Goal: Task Accomplishment & Management: Manage account settings

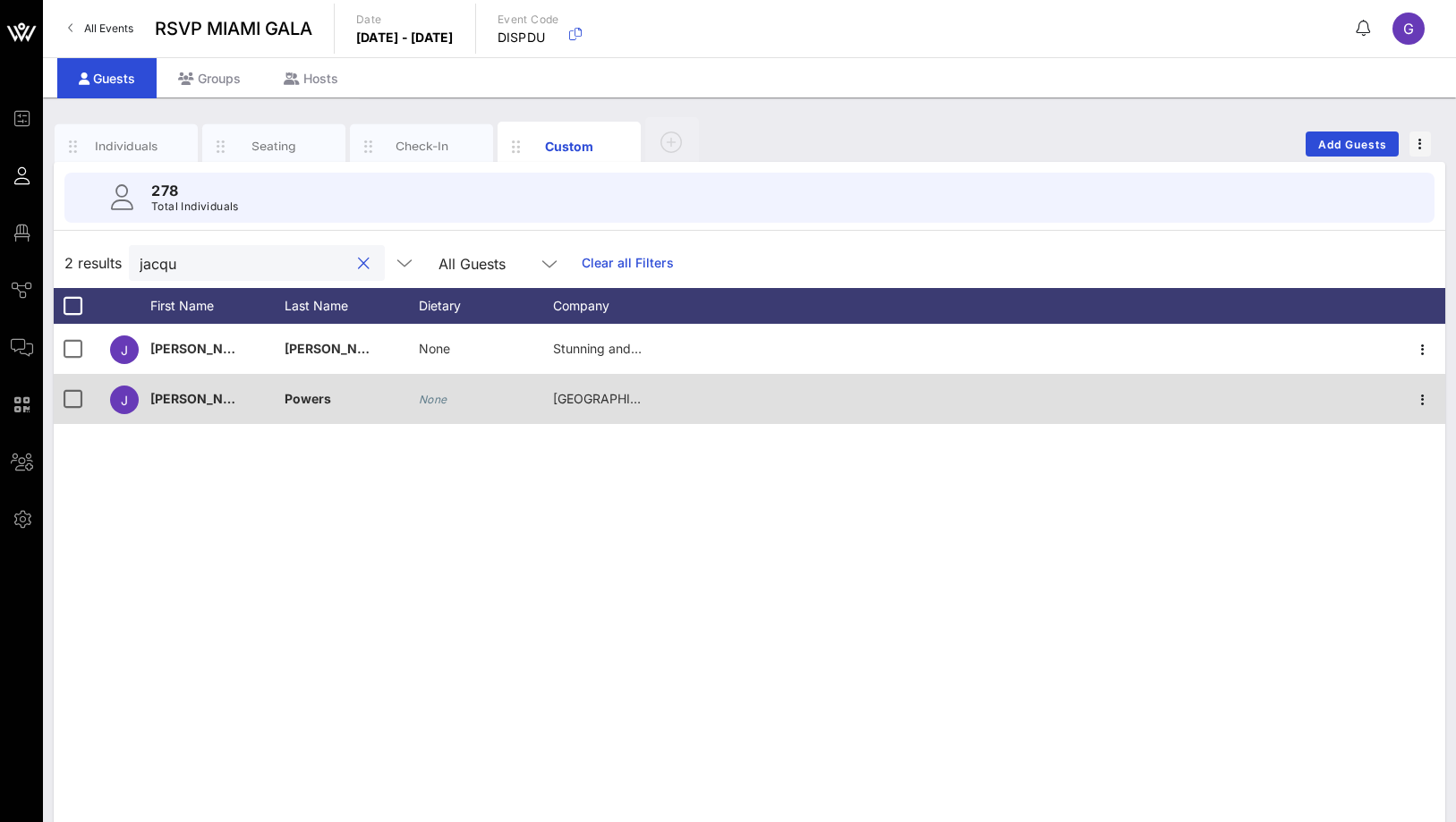
type input "jacqu"
click at [435, 406] on div "None" at bounding box center [433, 399] width 29 height 50
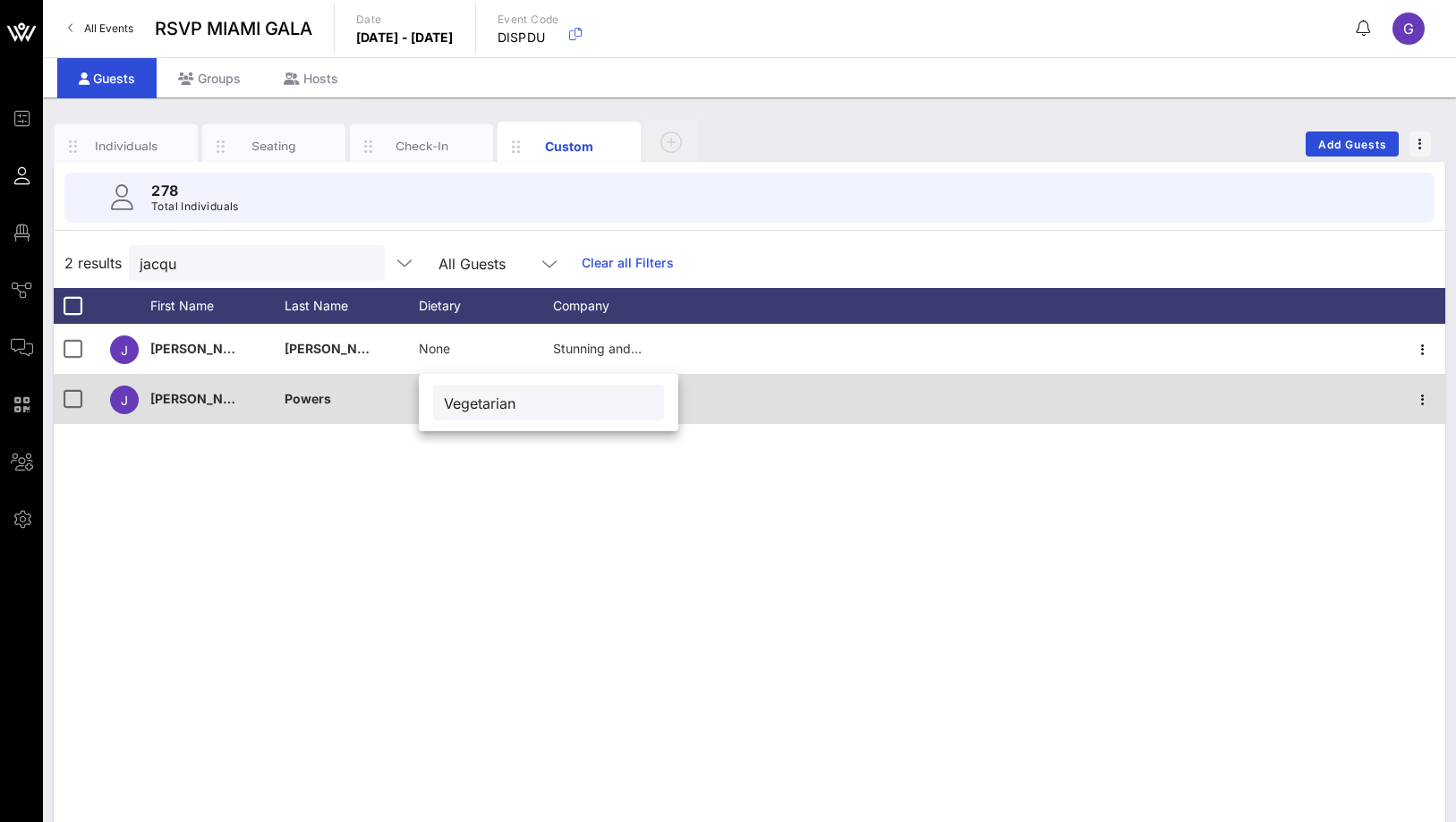
type input "Vegetarian"
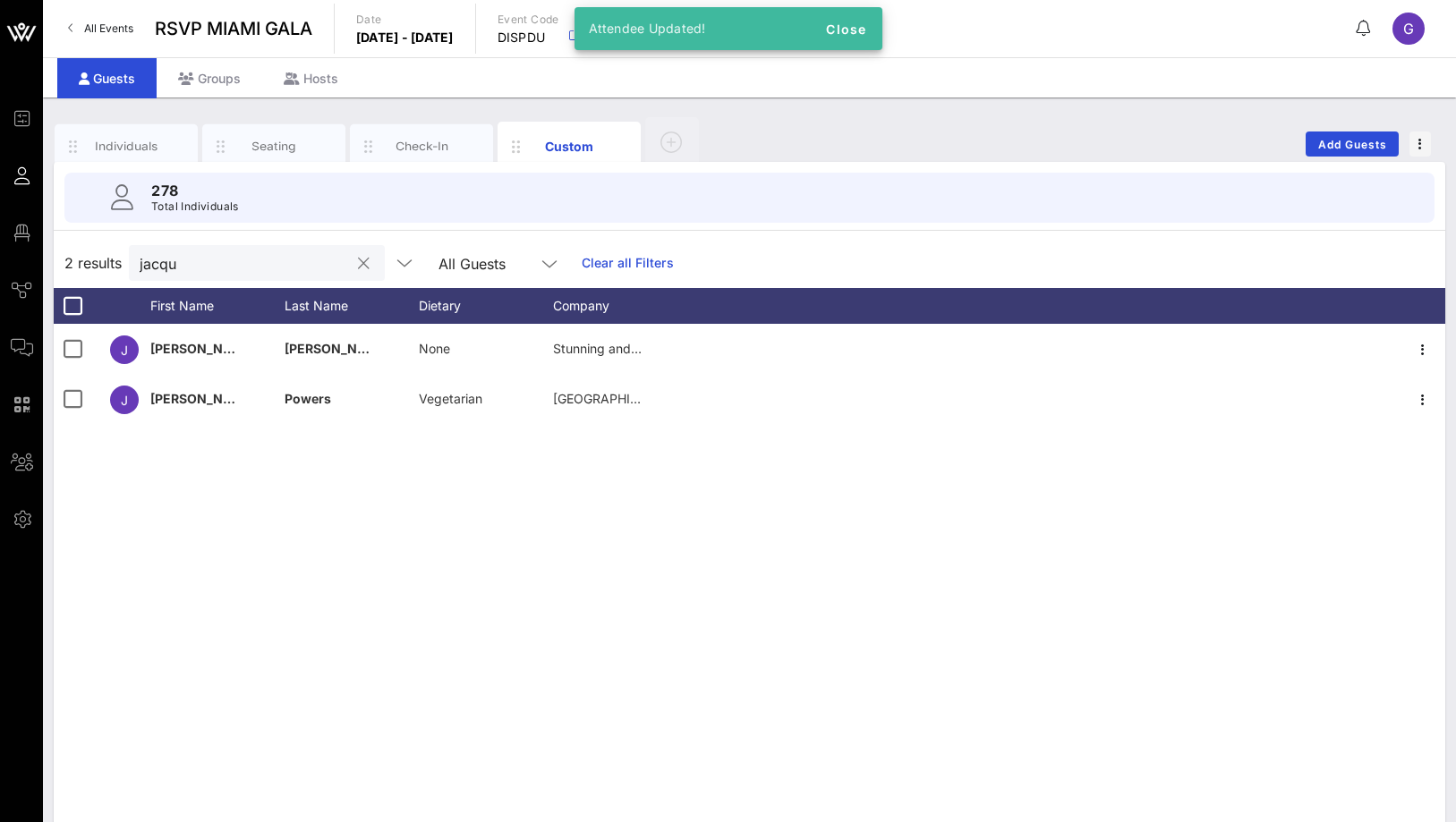
click at [358, 262] on button "clear icon" at bounding box center [364, 264] width 12 height 18
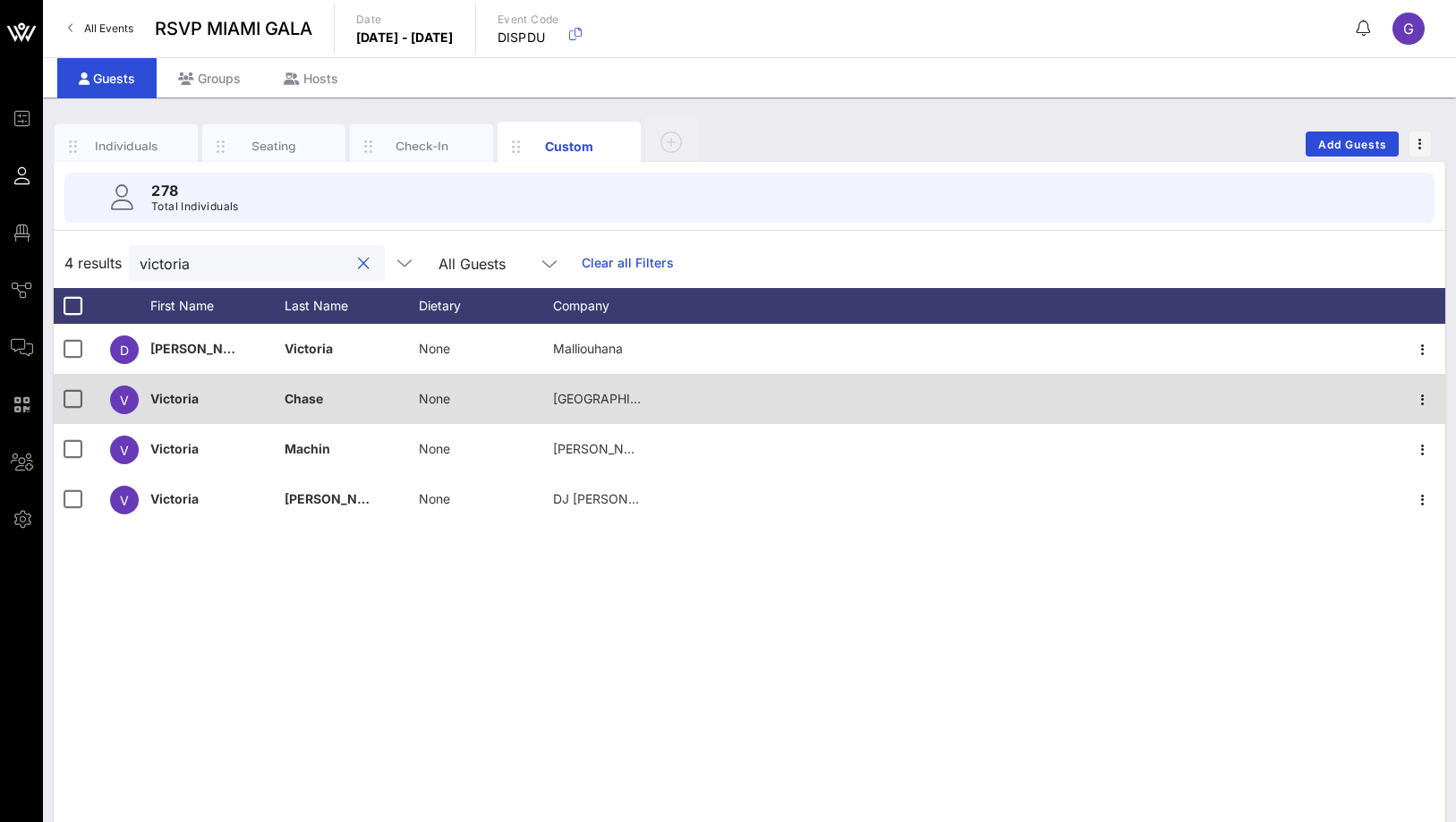
type input "victoria"
click at [448, 404] on span "None" at bounding box center [434, 398] width 31 height 15
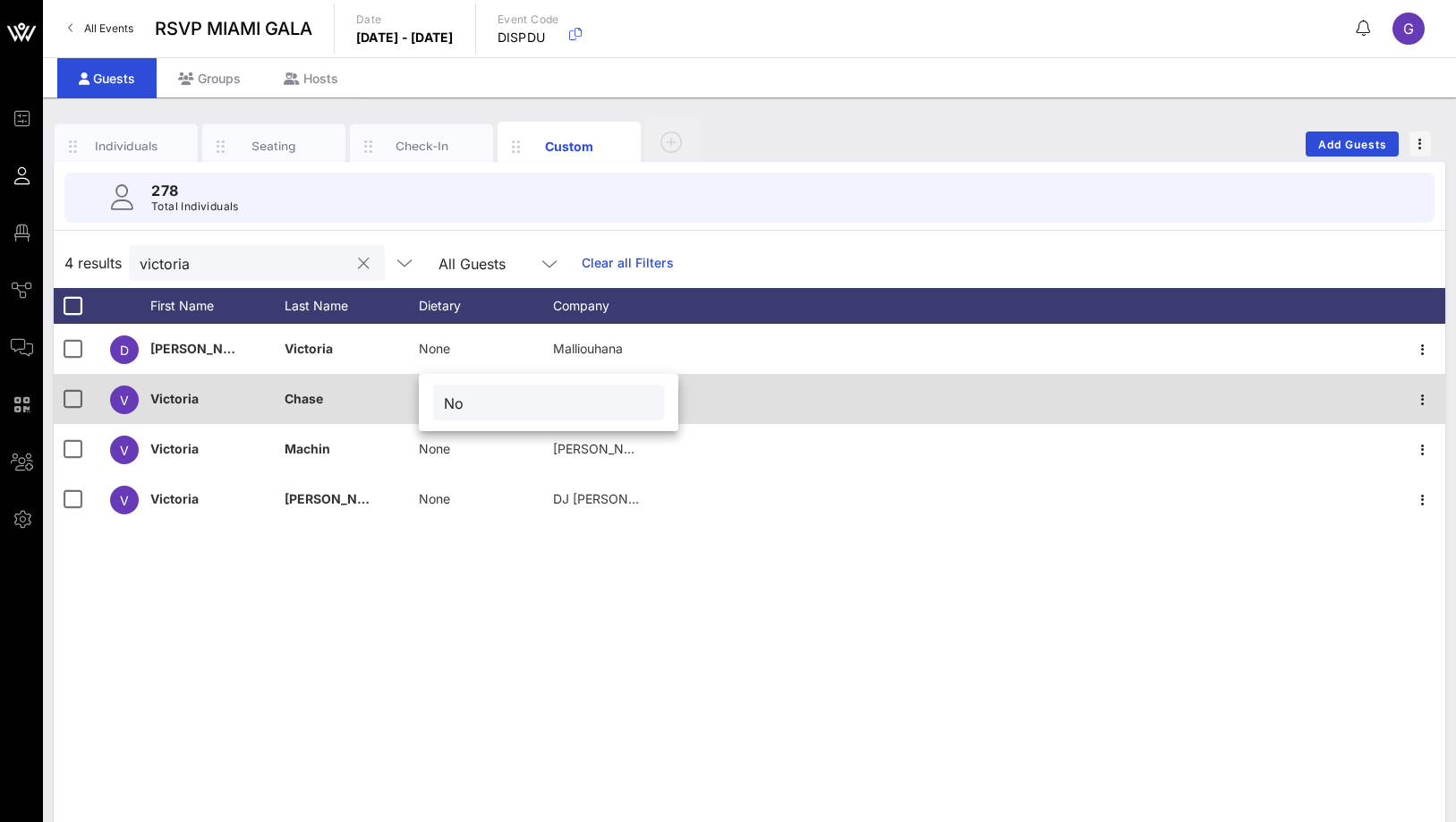
type input "N"
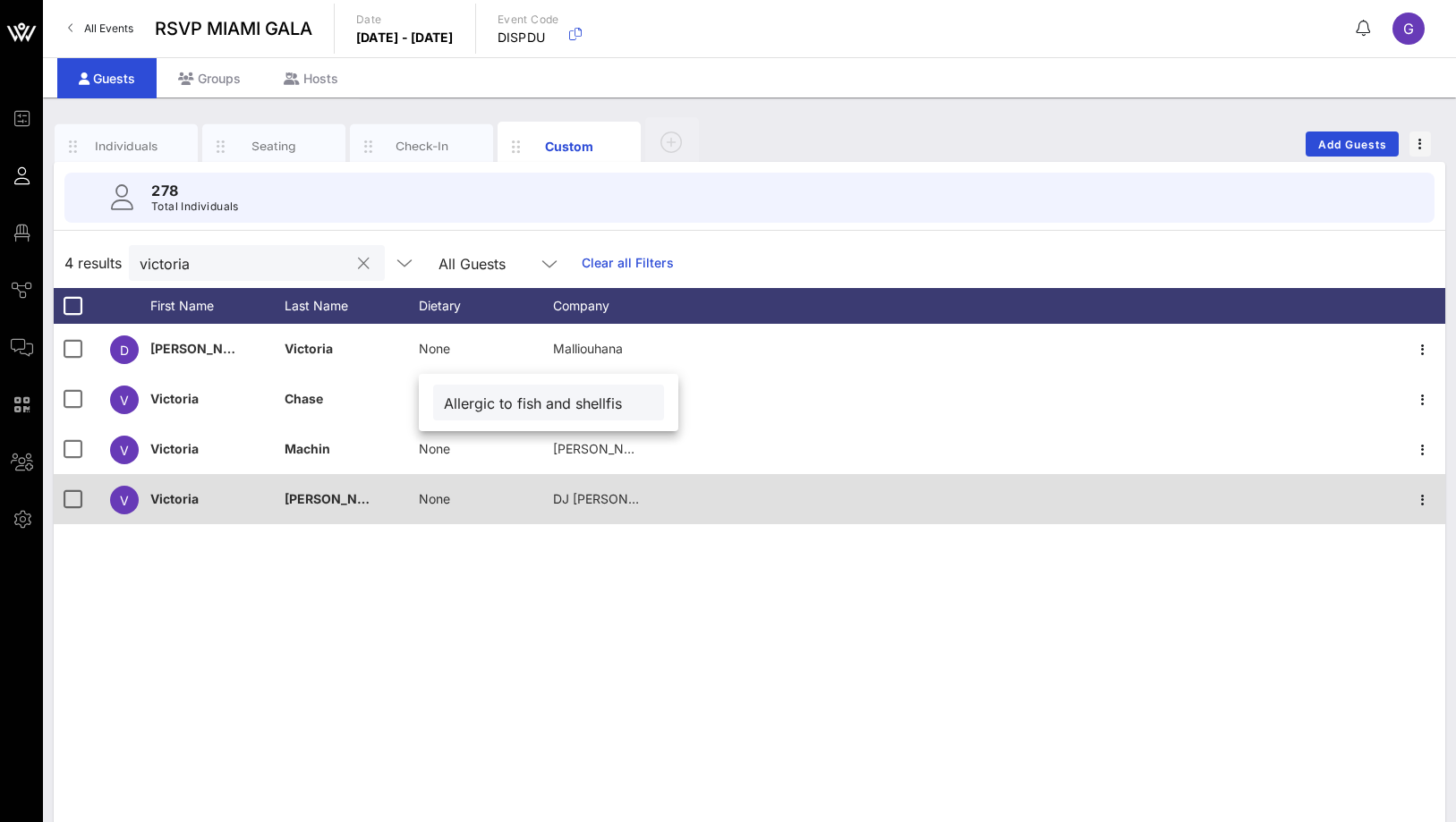
scroll to position [0, 23]
type input "Allergic to fish and shellfish"
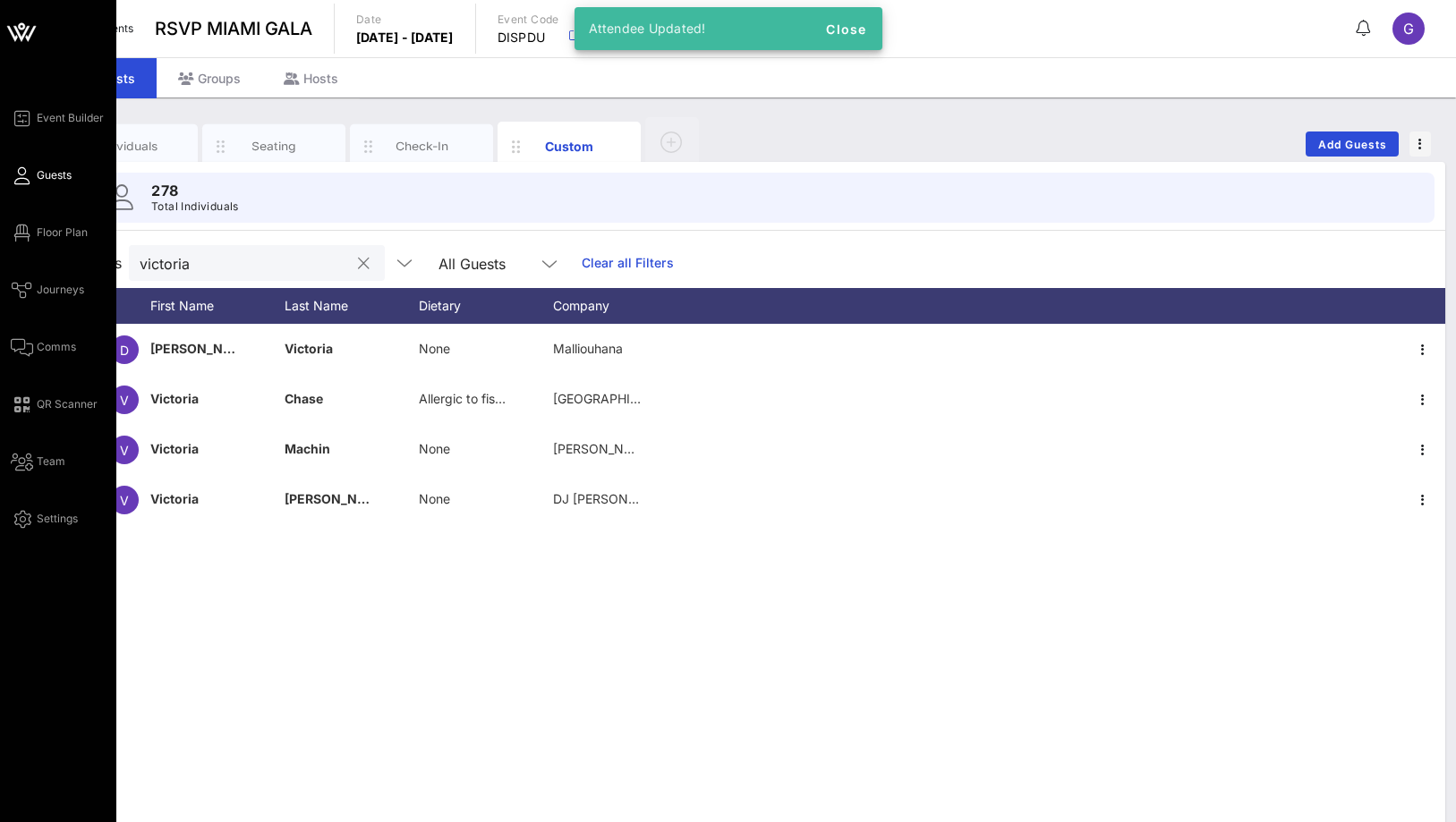
click at [28, 177] on icon at bounding box center [22, 175] width 22 height 3
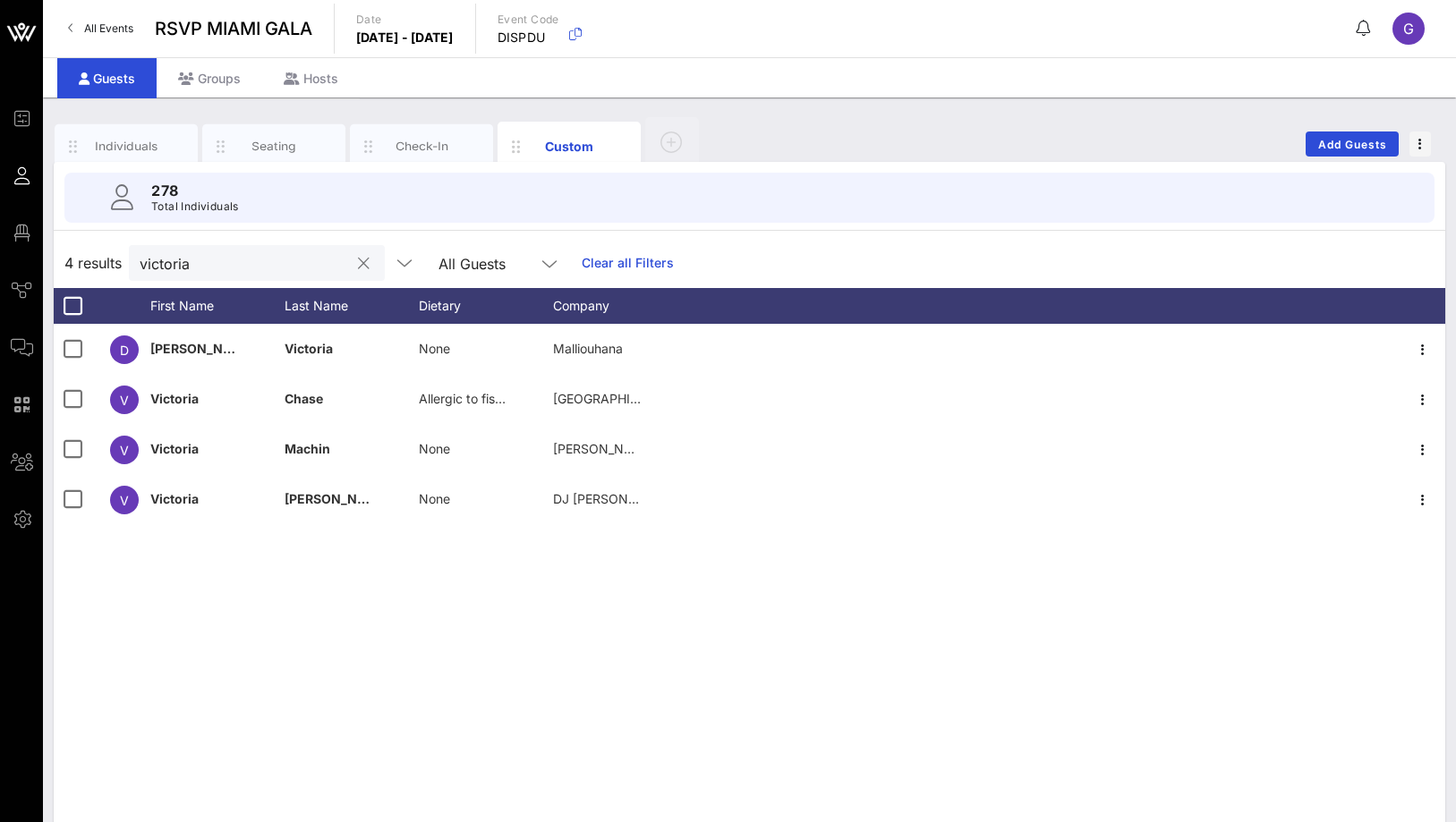
click at [174, 277] on div "victoria" at bounding box center [244, 263] width 209 height 36
click at [167, 274] on input "victoria" at bounding box center [244, 262] width 209 height 23
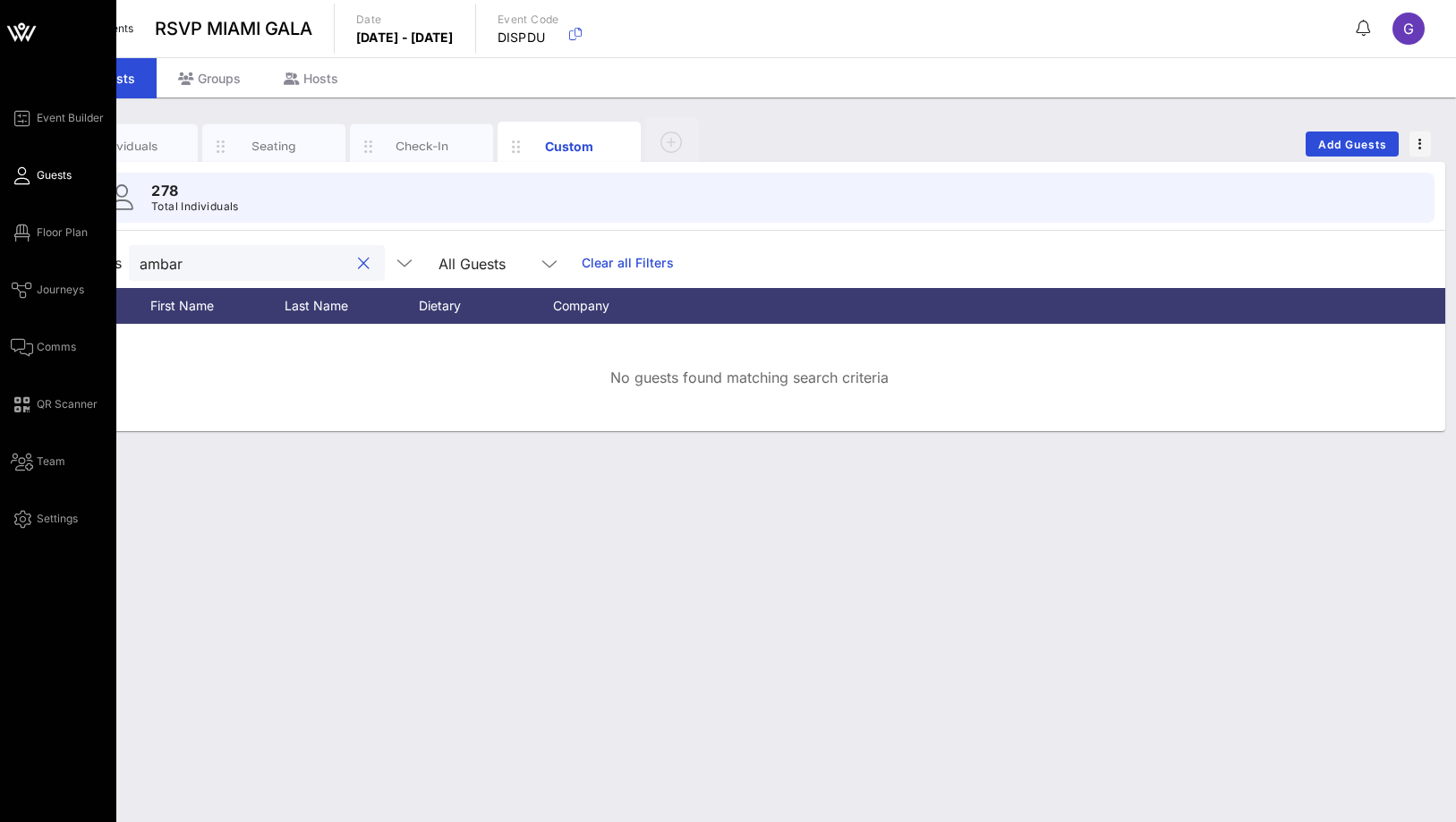
type input "ambar"
click at [30, 171] on link "Guests" at bounding box center [41, 175] width 61 height 21
click at [28, 234] on icon at bounding box center [22, 233] width 22 height 3
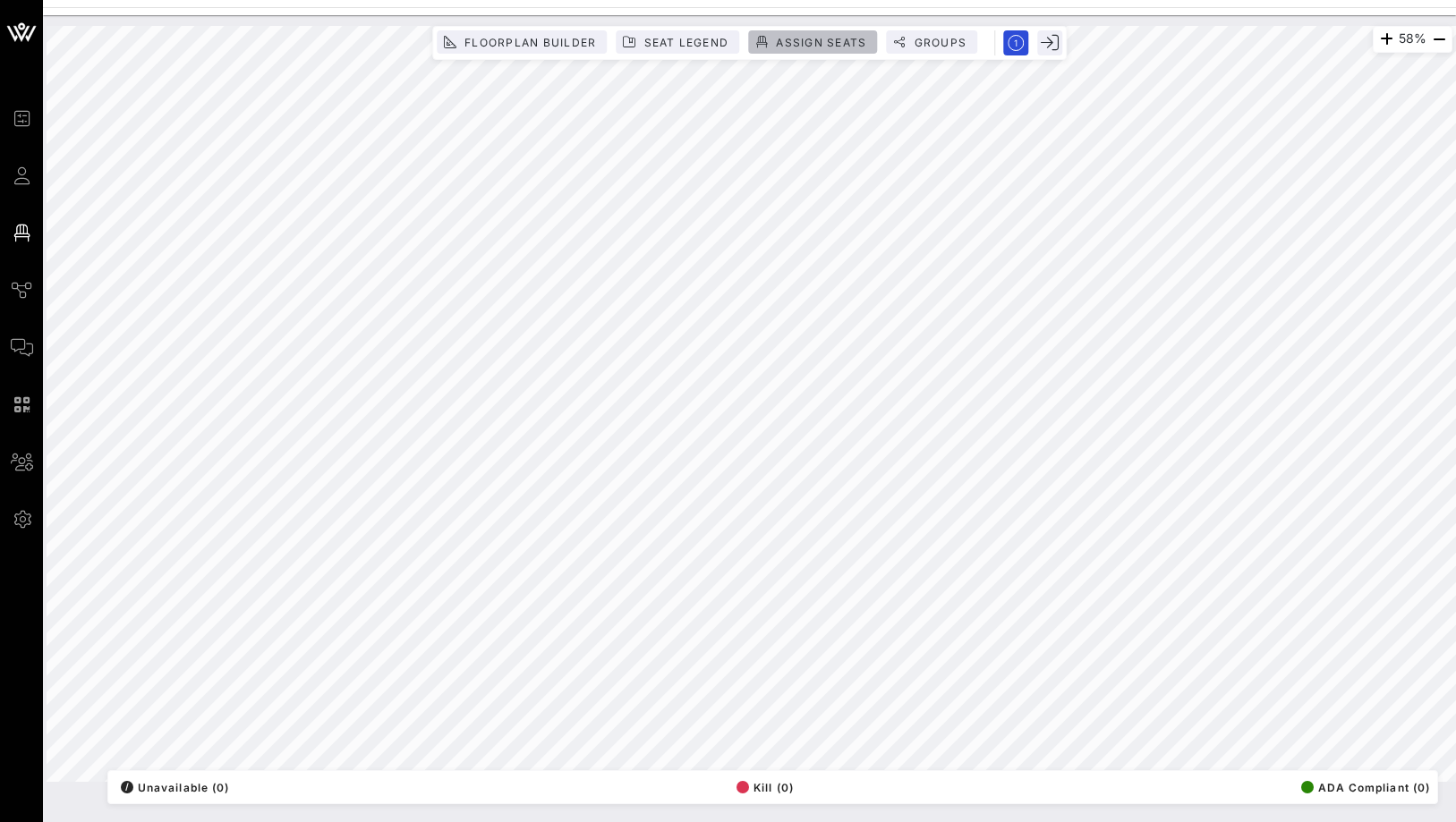
click at [803, 31] on button "Assign Seats" at bounding box center [812, 41] width 129 height 23
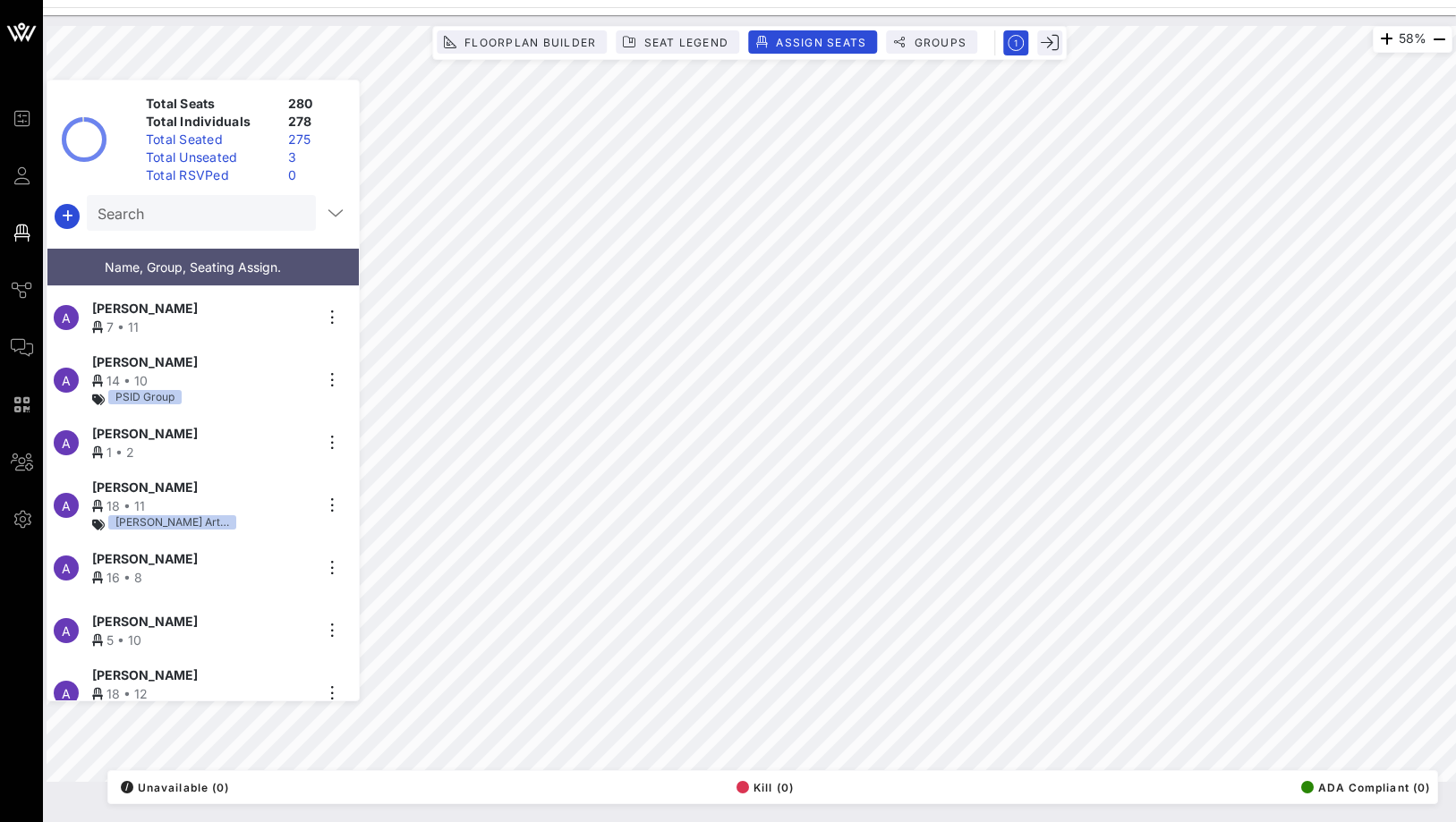
click at [285, 159] on div "3" at bounding box center [316, 158] width 71 height 18
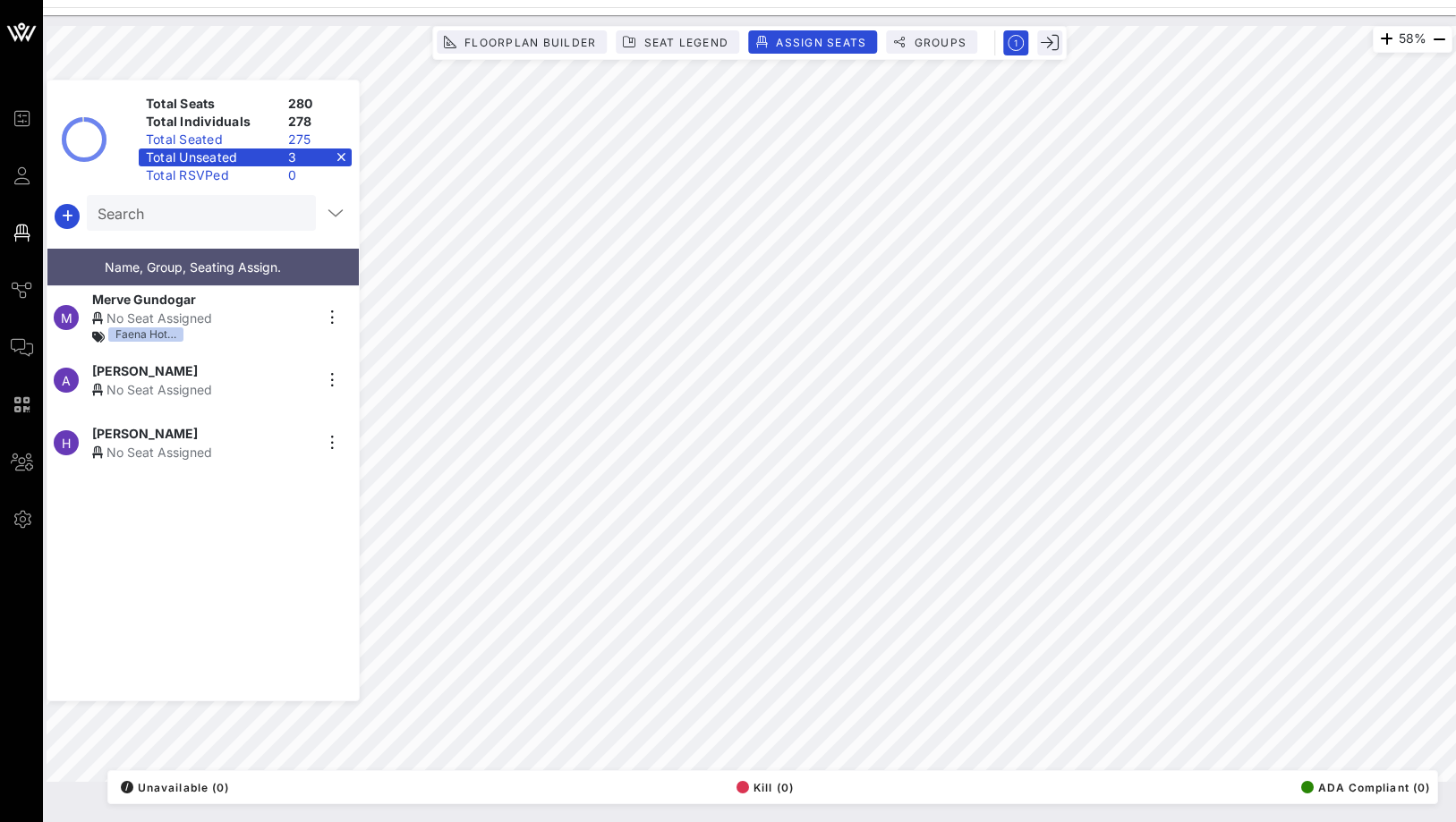
click at [228, 367] on div "[PERSON_NAME]" at bounding box center [202, 370] width 220 height 19
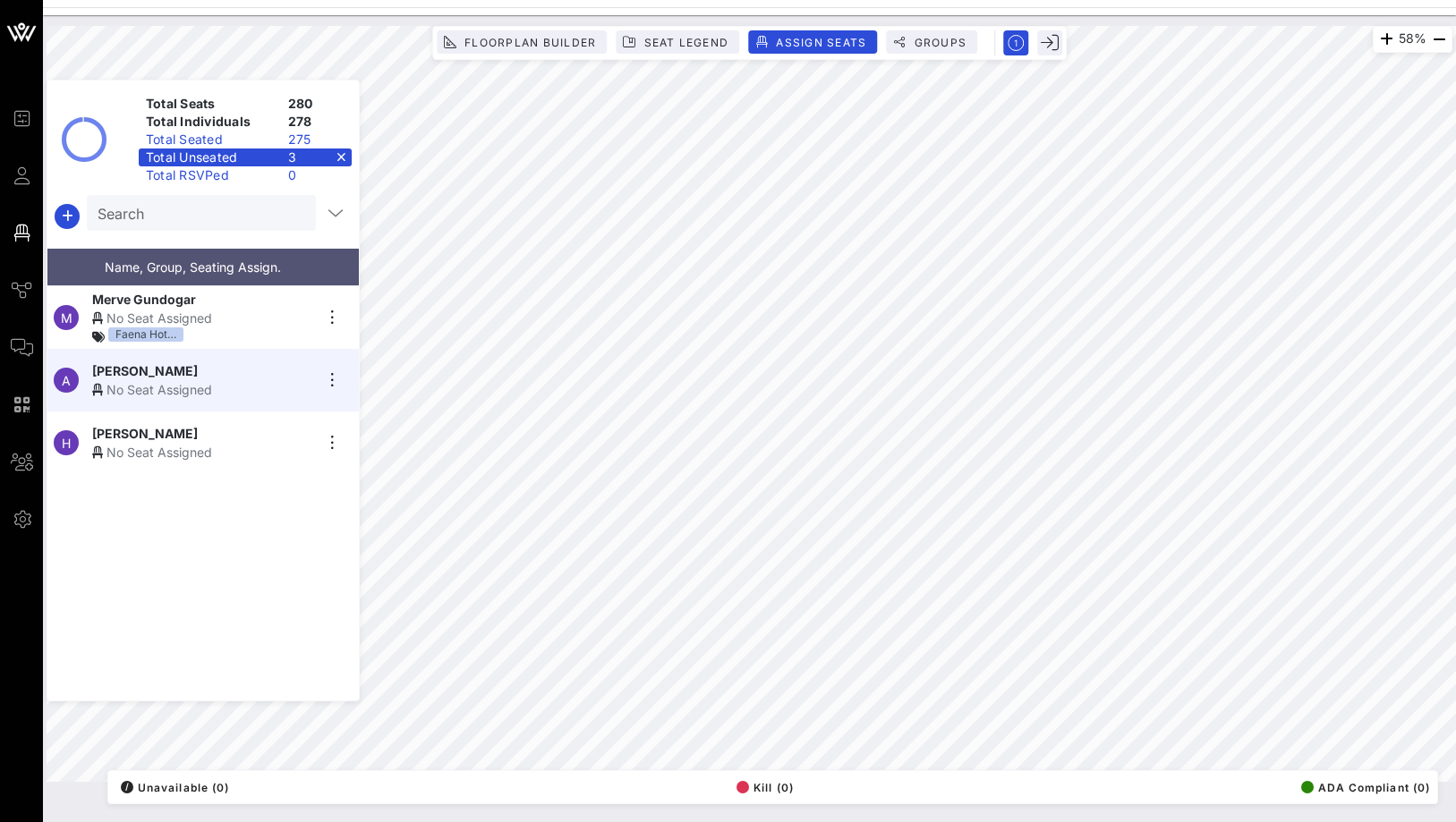
click at [228, 367] on div "[PERSON_NAME]" at bounding box center [202, 370] width 220 height 19
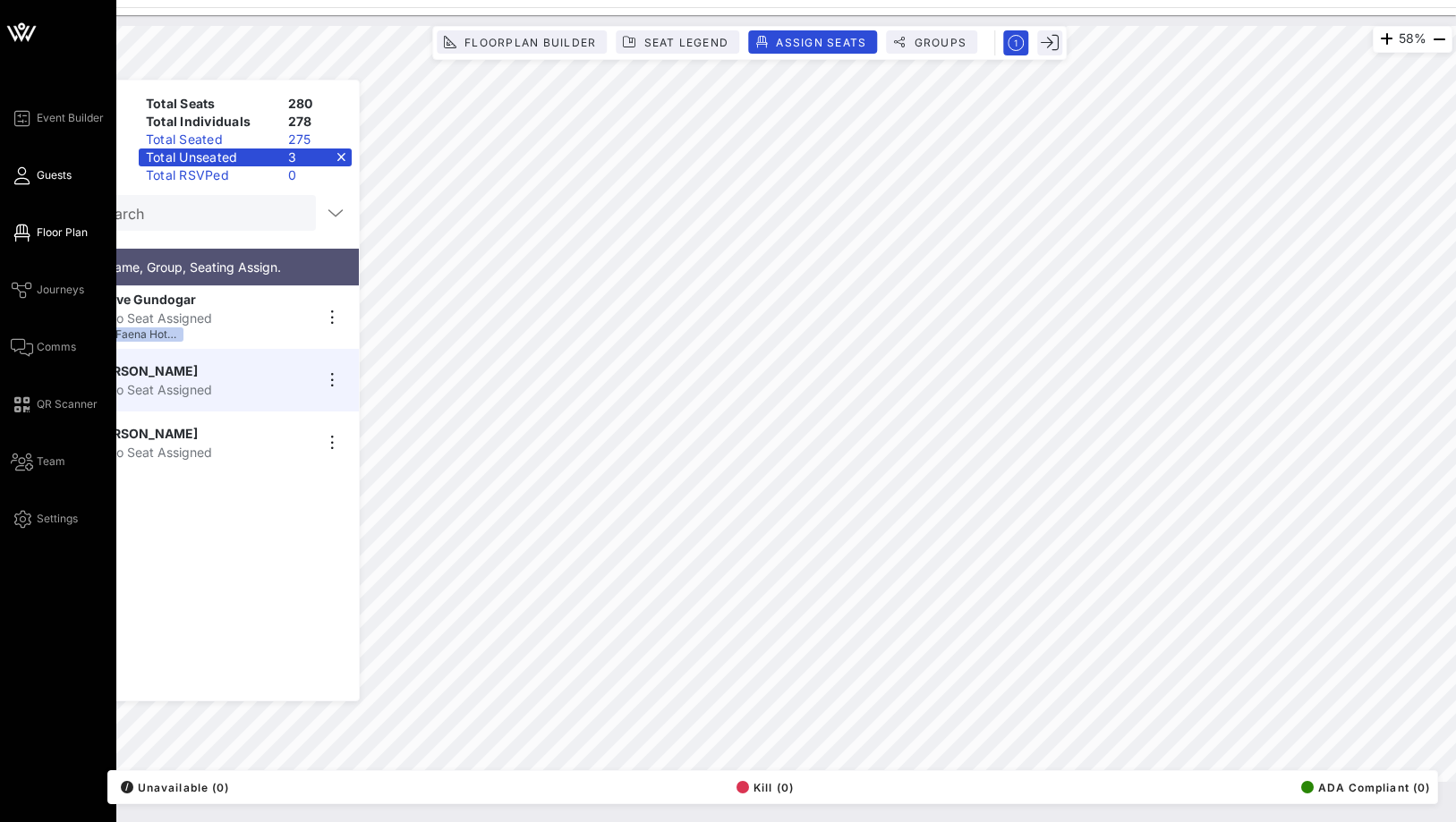
click at [29, 177] on icon at bounding box center [22, 175] width 22 height 3
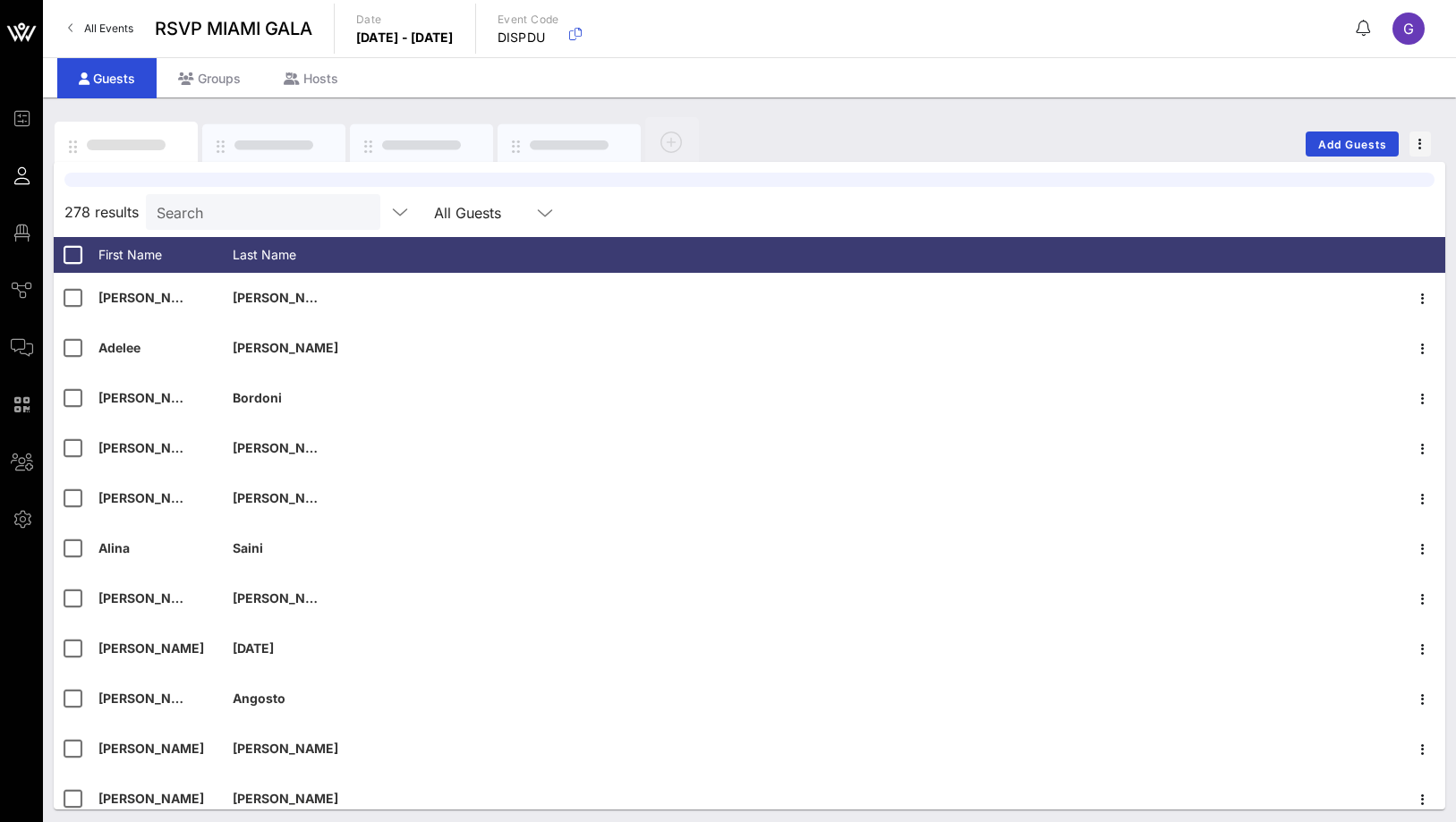
click at [167, 187] on div at bounding box center [749, 180] width 1370 height 14
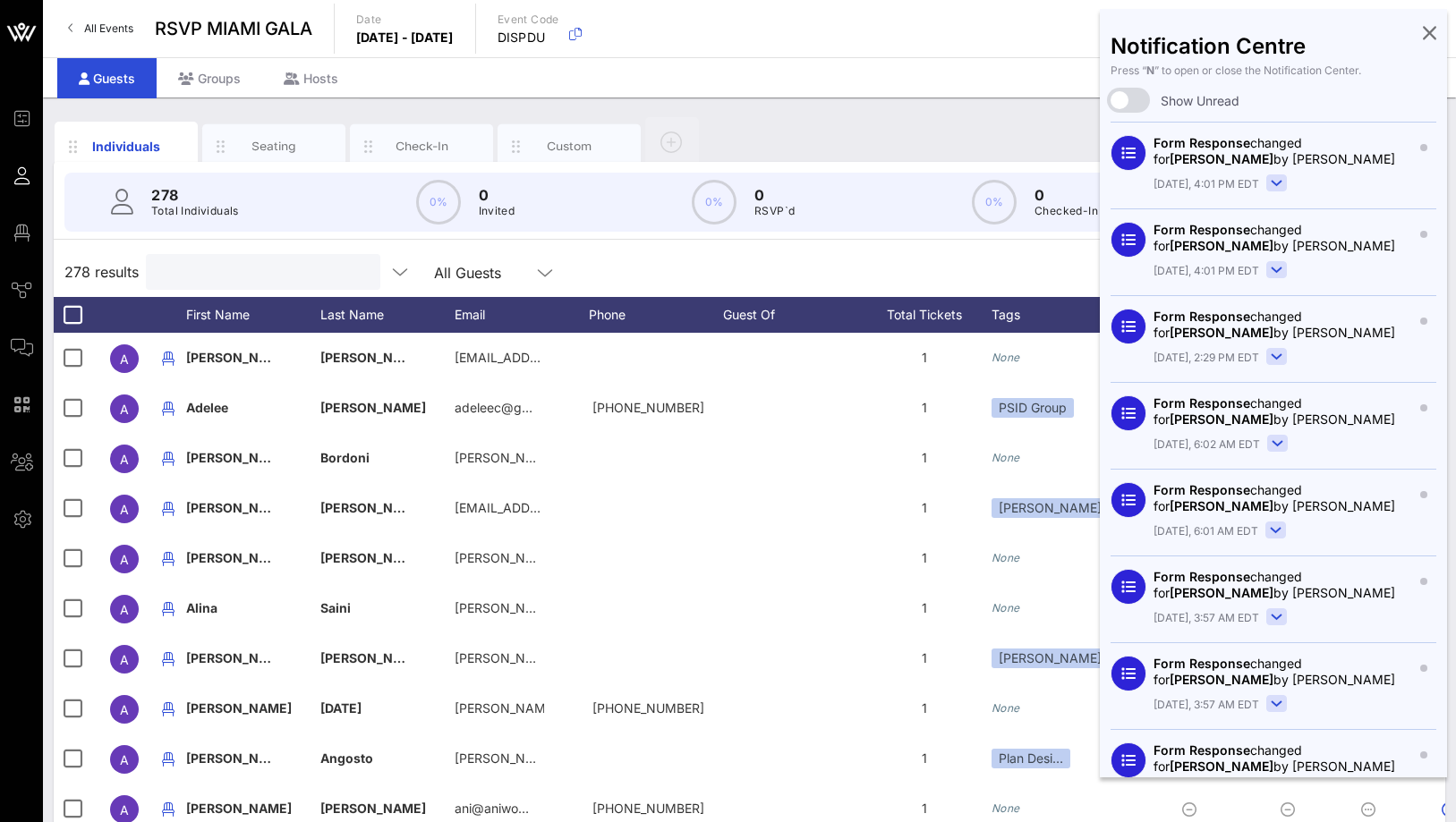
click at [191, 274] on input "text" at bounding box center [261, 271] width 209 height 23
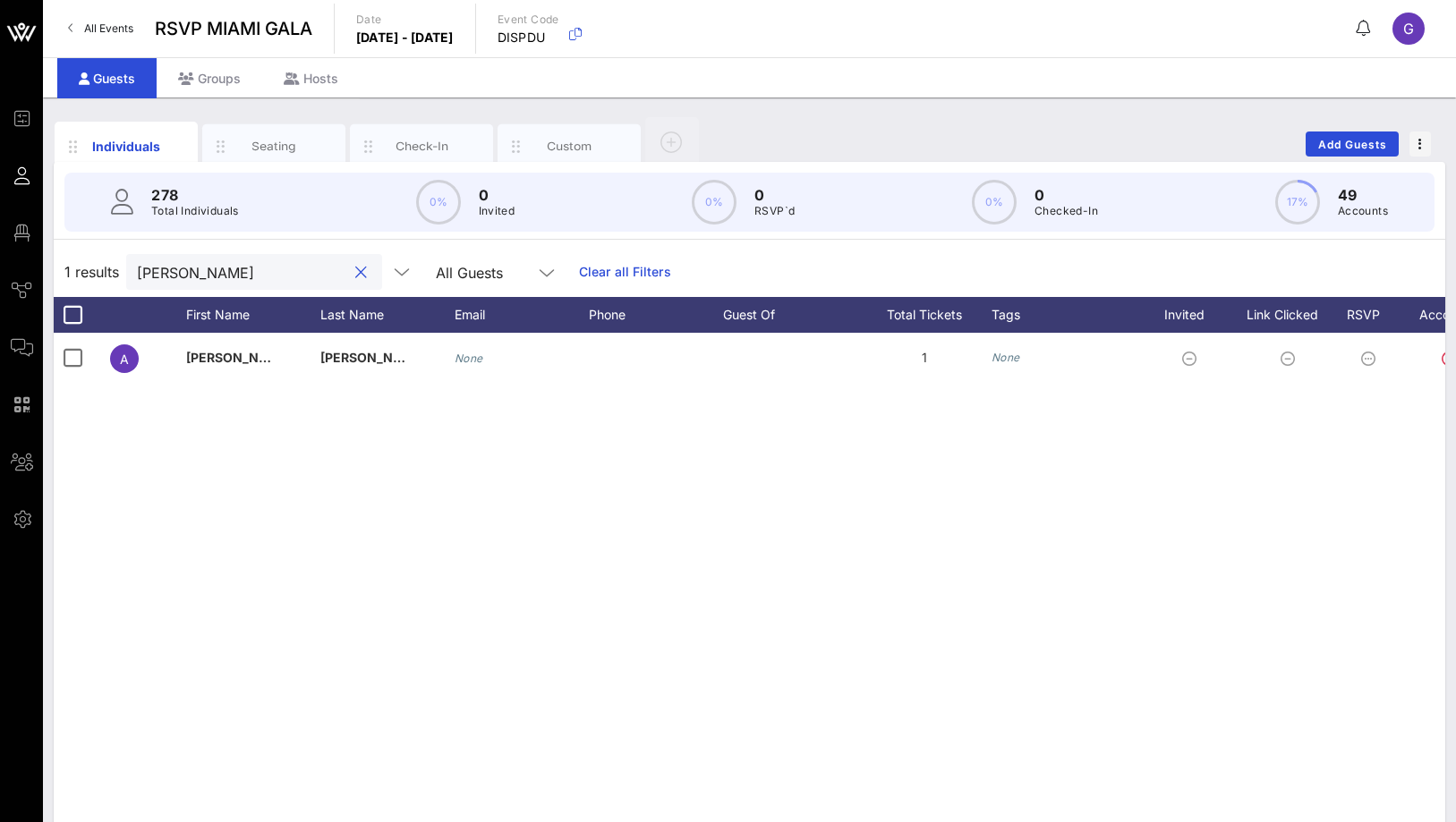
type input "[PERSON_NAME]"
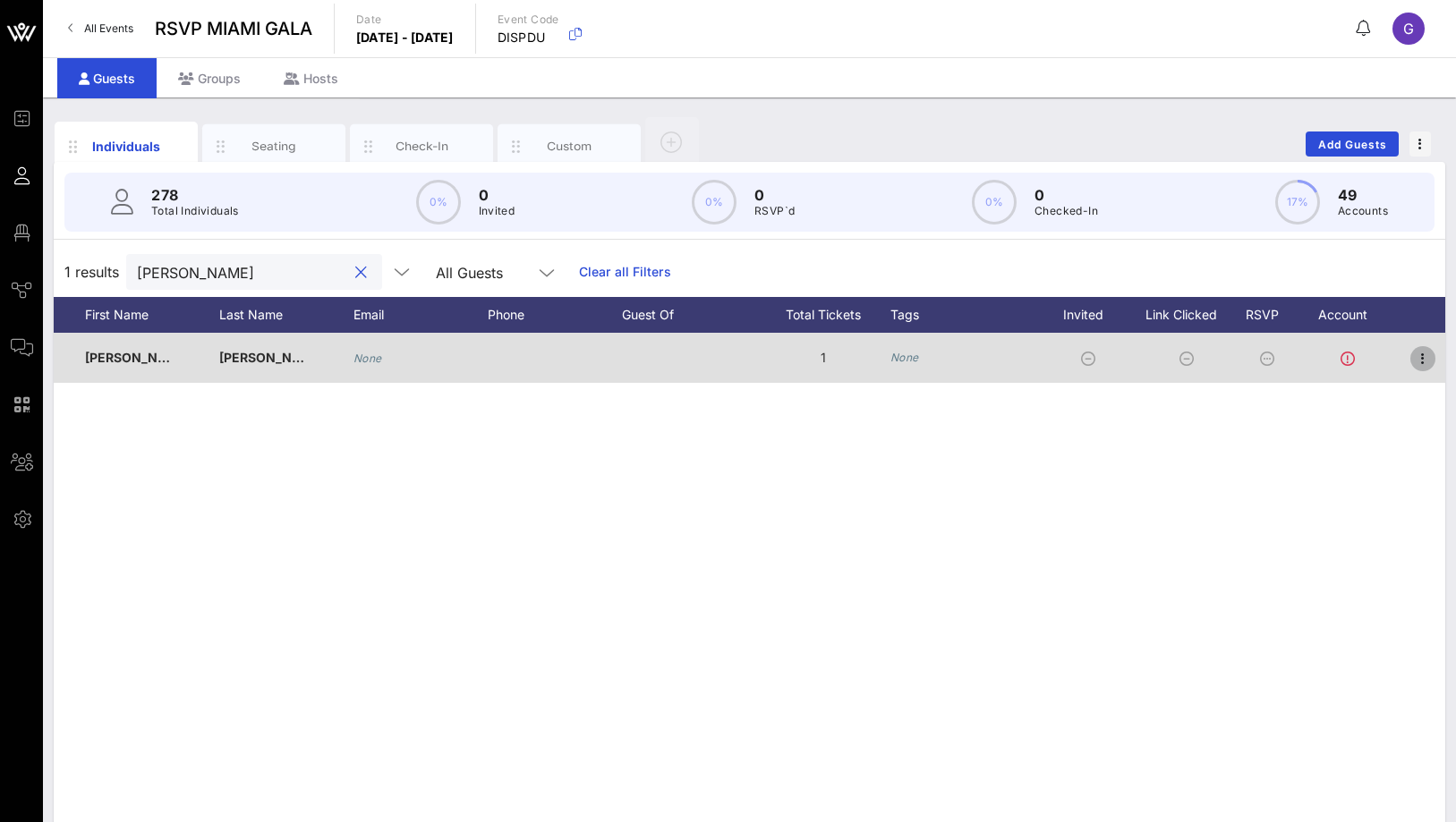
click at [1419, 361] on icon "button" at bounding box center [1422, 358] width 21 height 21
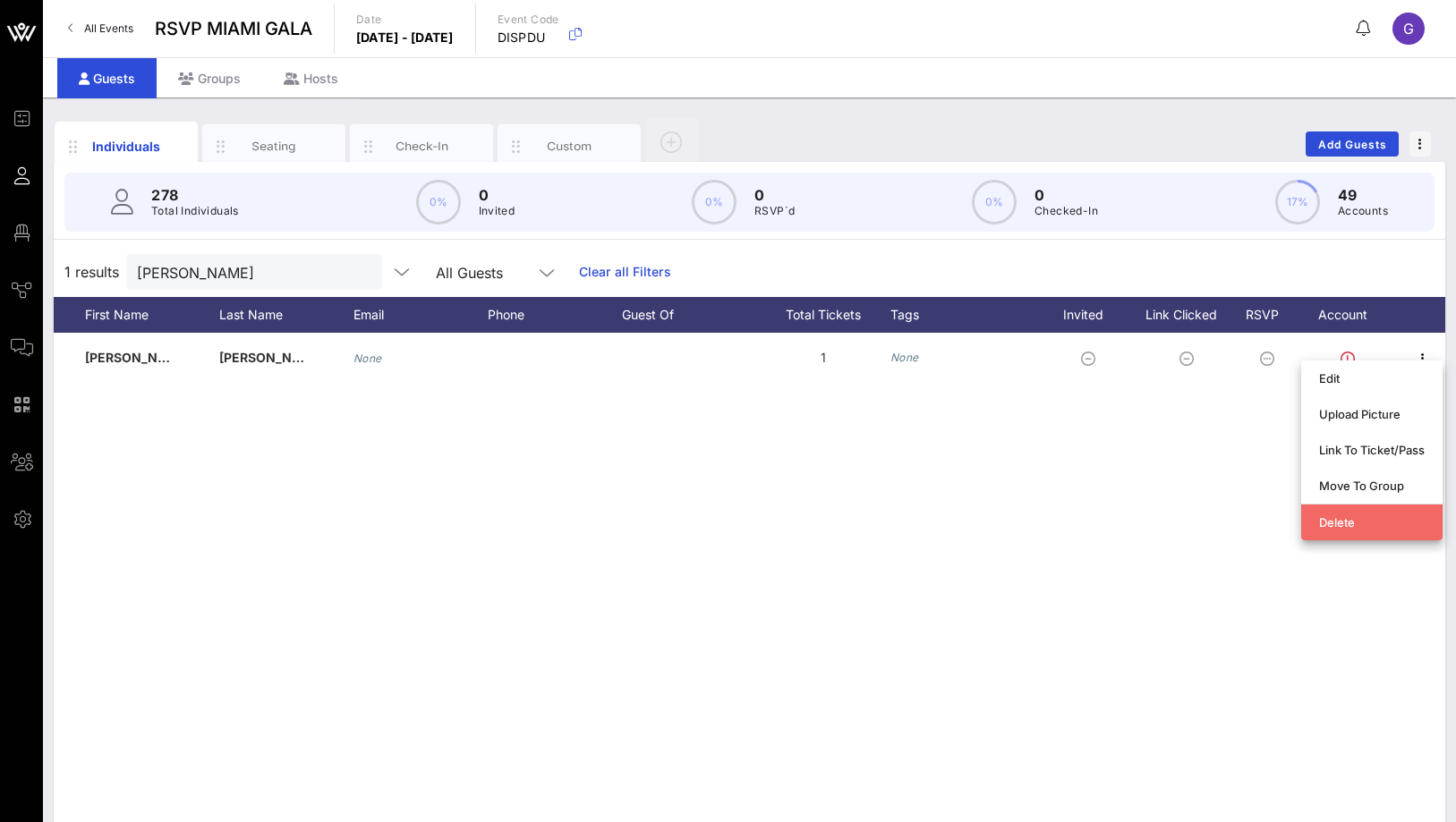
click at [1331, 525] on div "Delete" at bounding box center [1372, 522] width 106 height 14
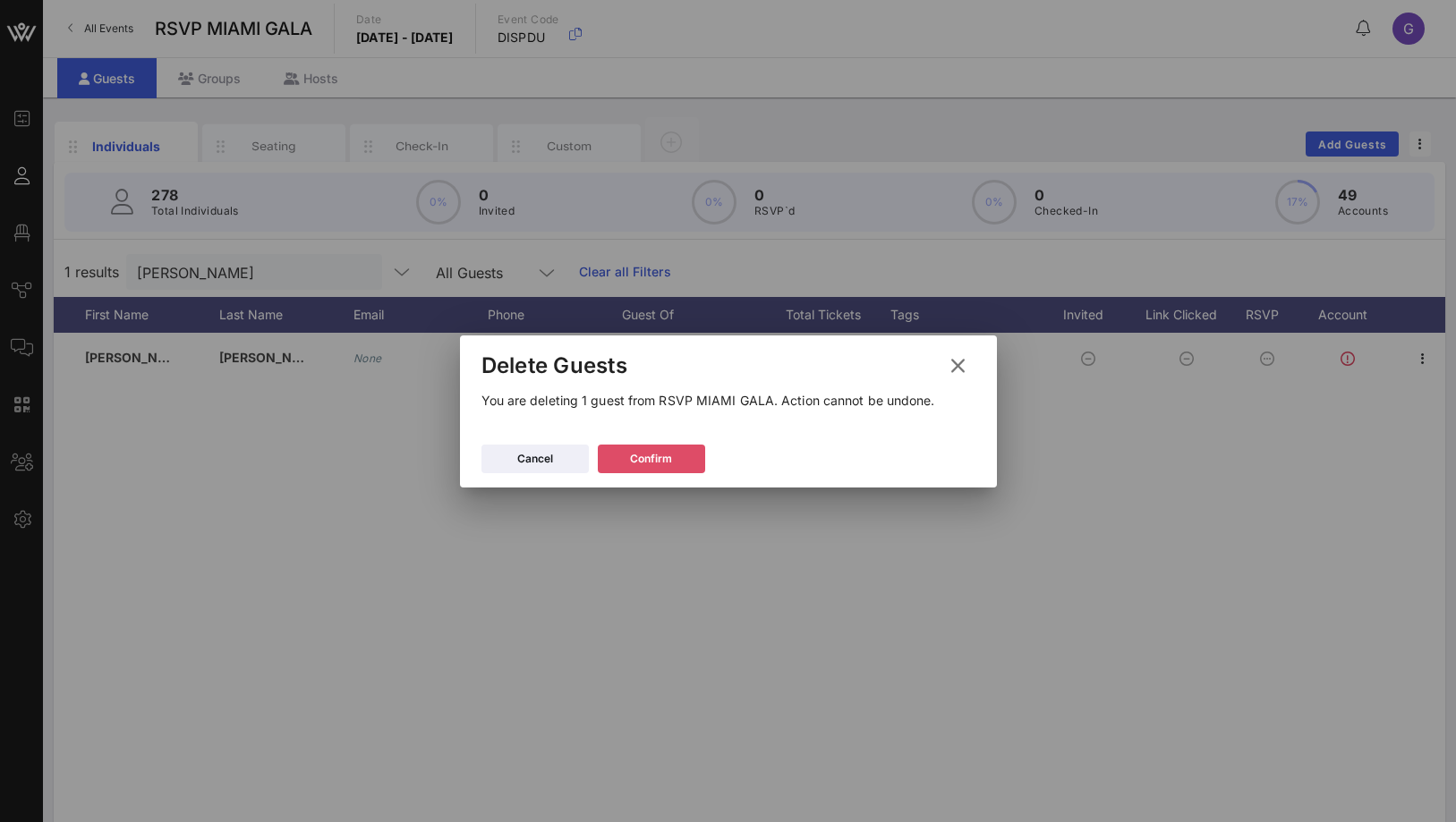
click at [684, 468] on button "Confirm" at bounding box center [651, 459] width 107 height 29
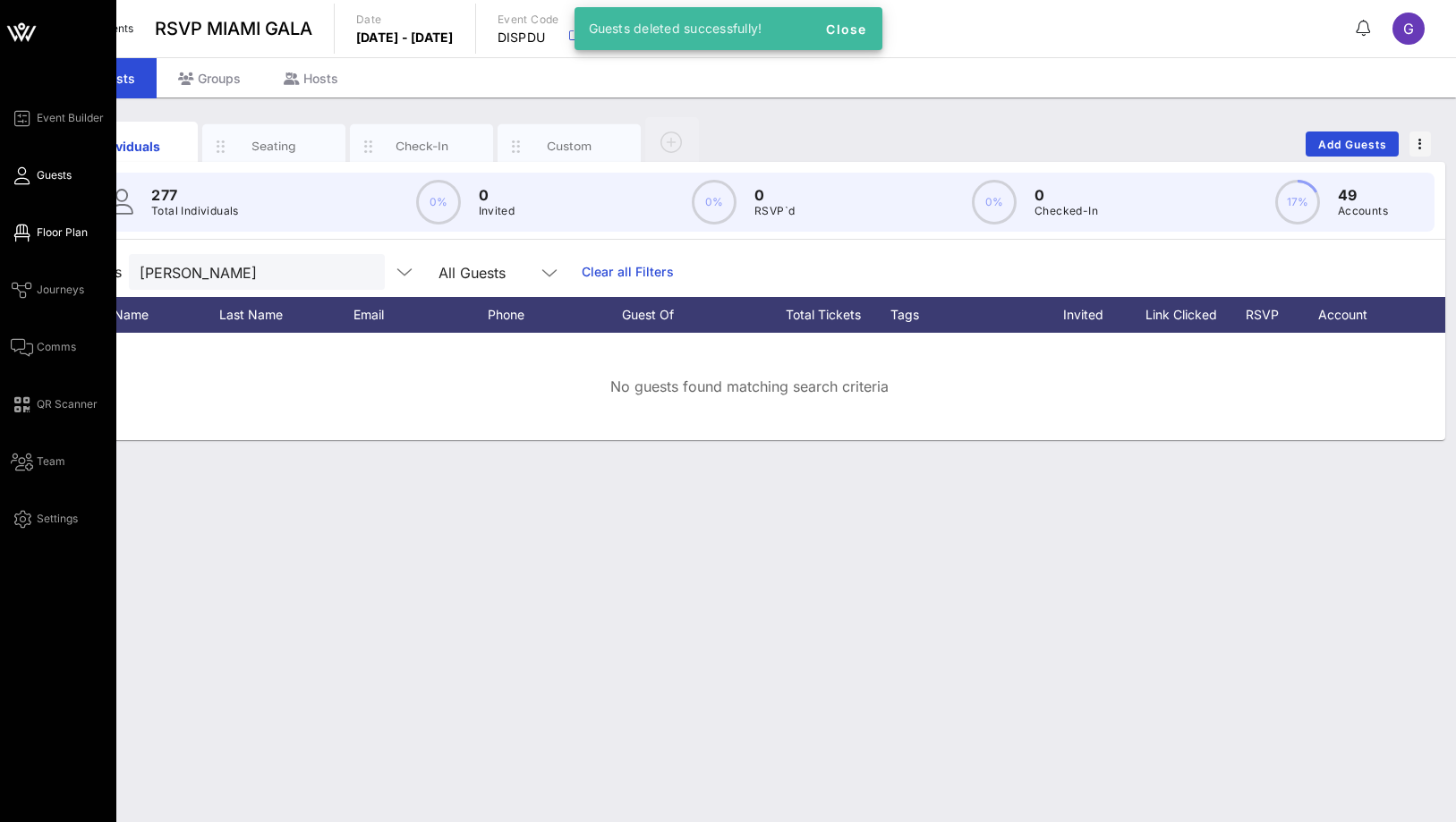
click at [27, 232] on icon at bounding box center [22, 233] width 22 height 3
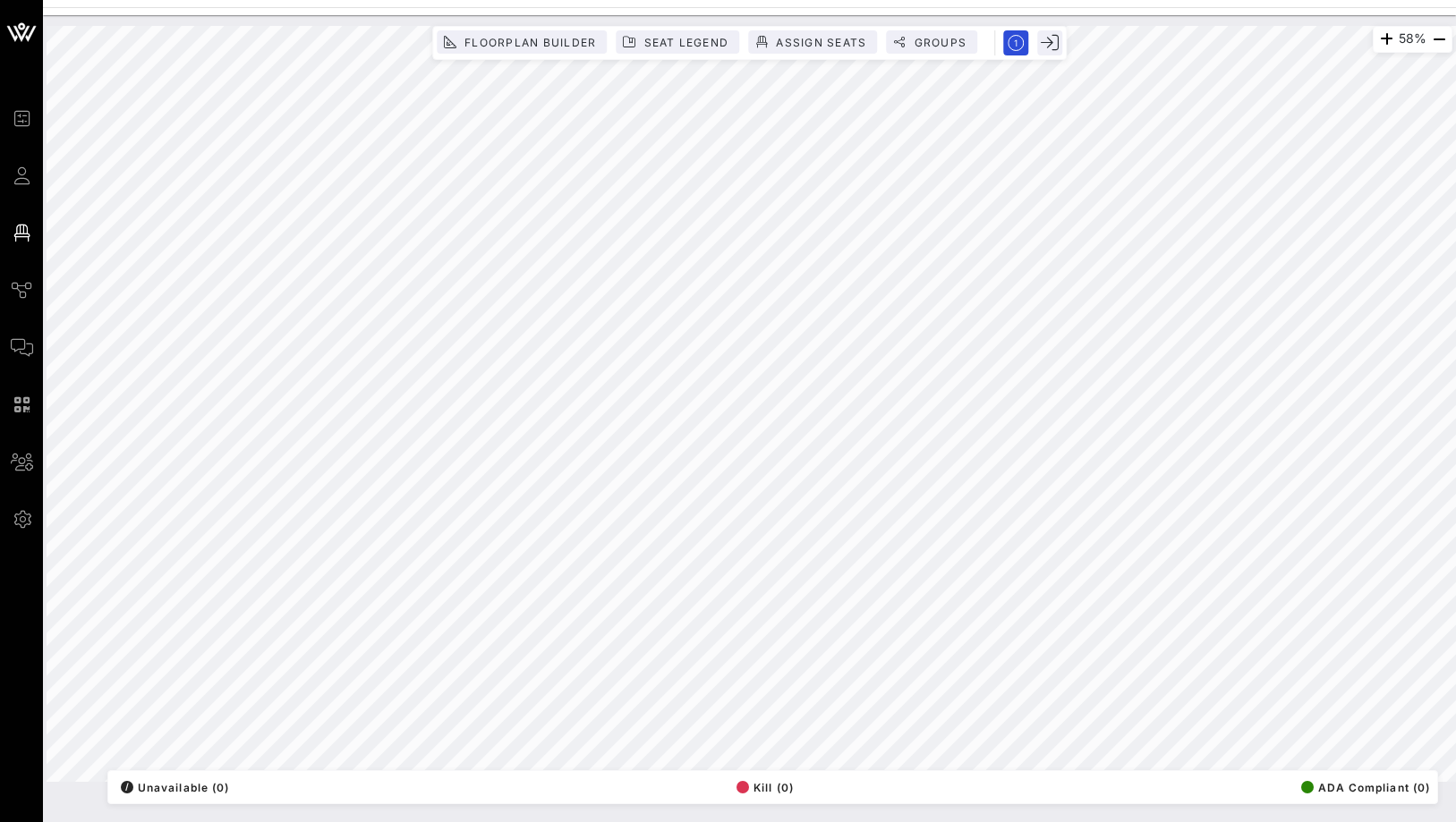
click at [822, 54] on div "Floorplan Builder Seat Legend Assign Seats Groups" at bounding box center [749, 42] width 625 height 25
click at [822, 44] on span "Assign Seats" at bounding box center [820, 42] width 91 height 13
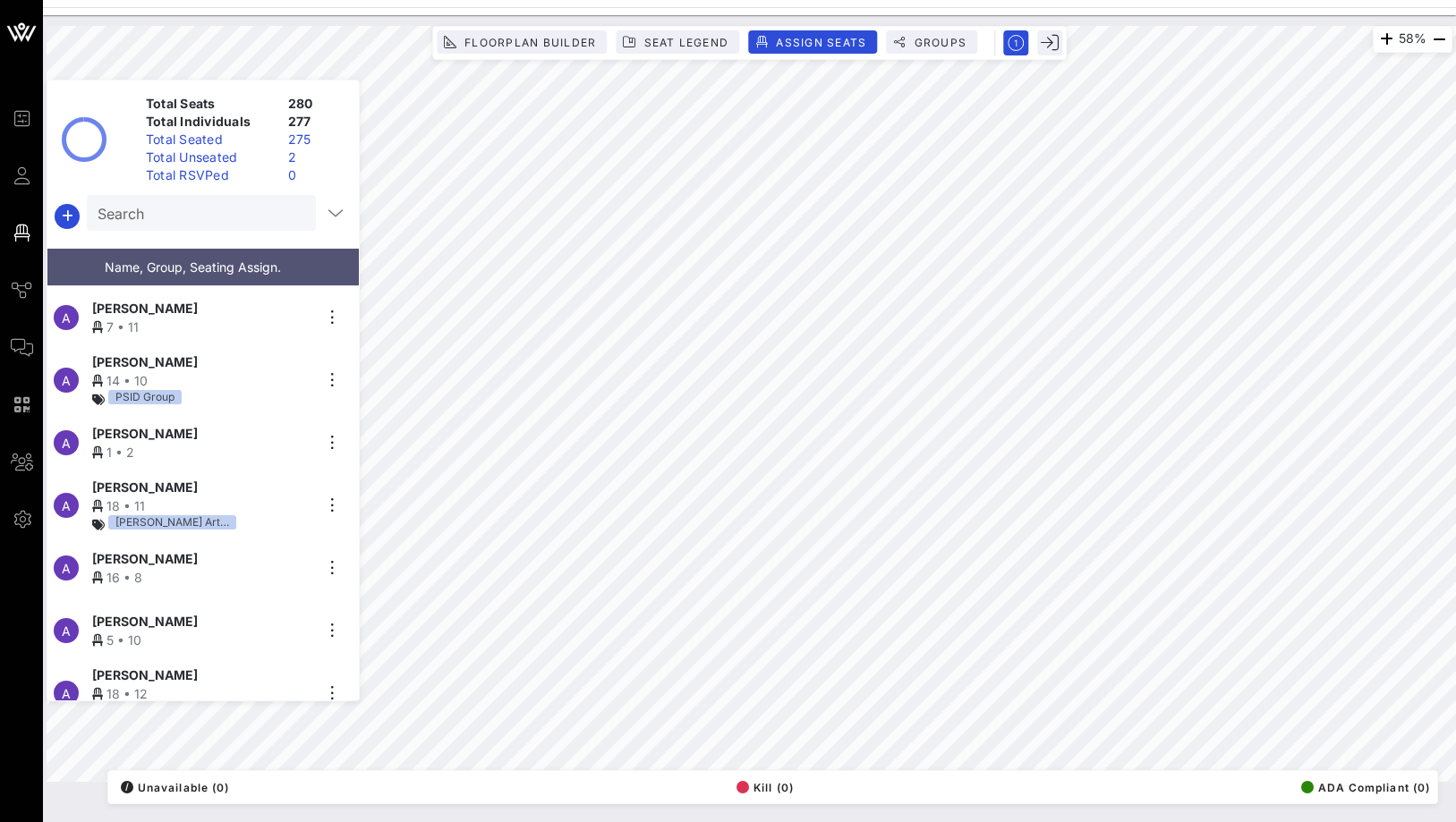
click at [281, 164] on div "2" at bounding box center [316, 158] width 71 height 18
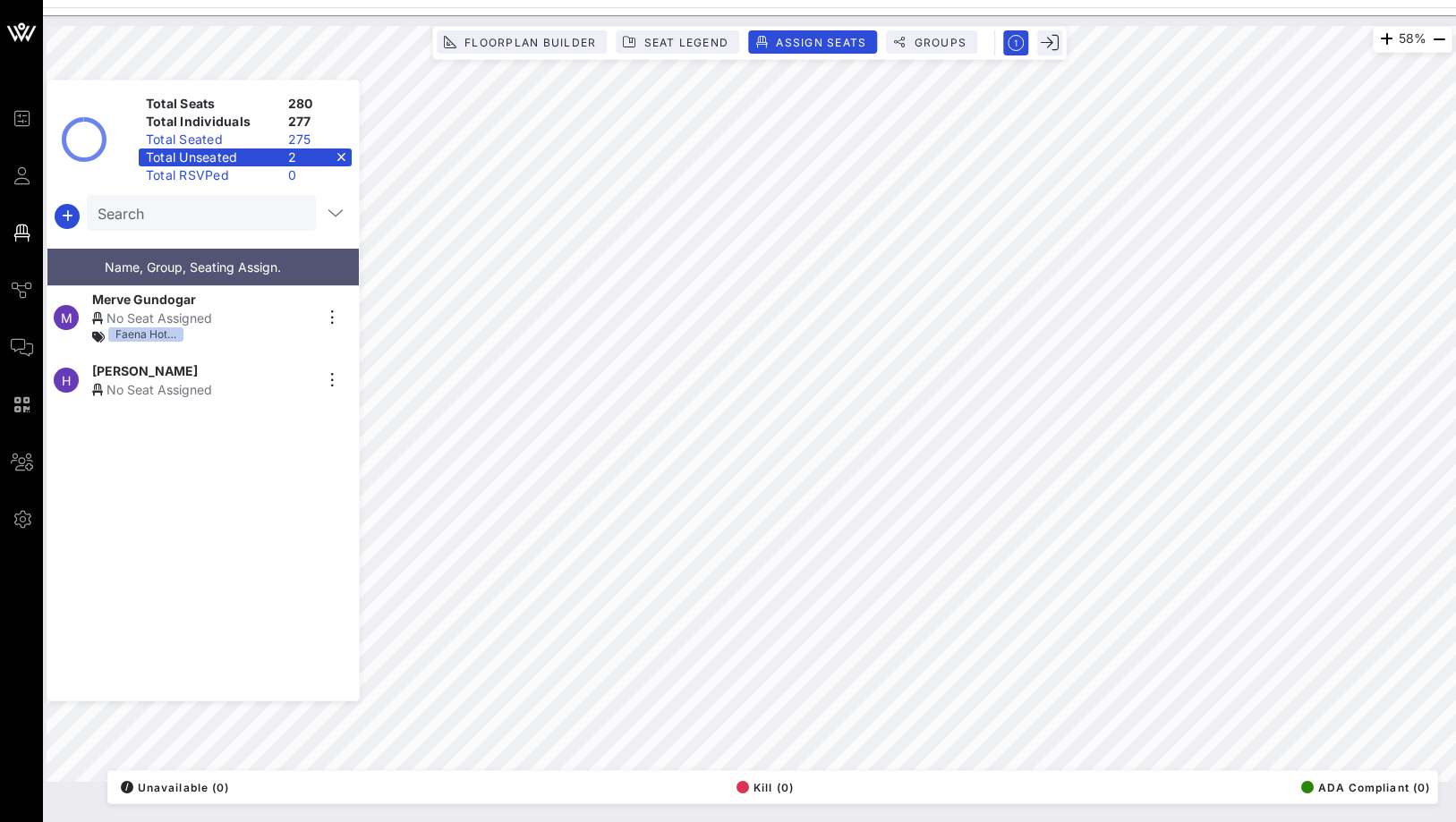
click at [81, 208] on div "Search" at bounding box center [202, 216] width 311 height 43
click at [65, 210] on icon "button" at bounding box center [66, 216] width 21 height 21
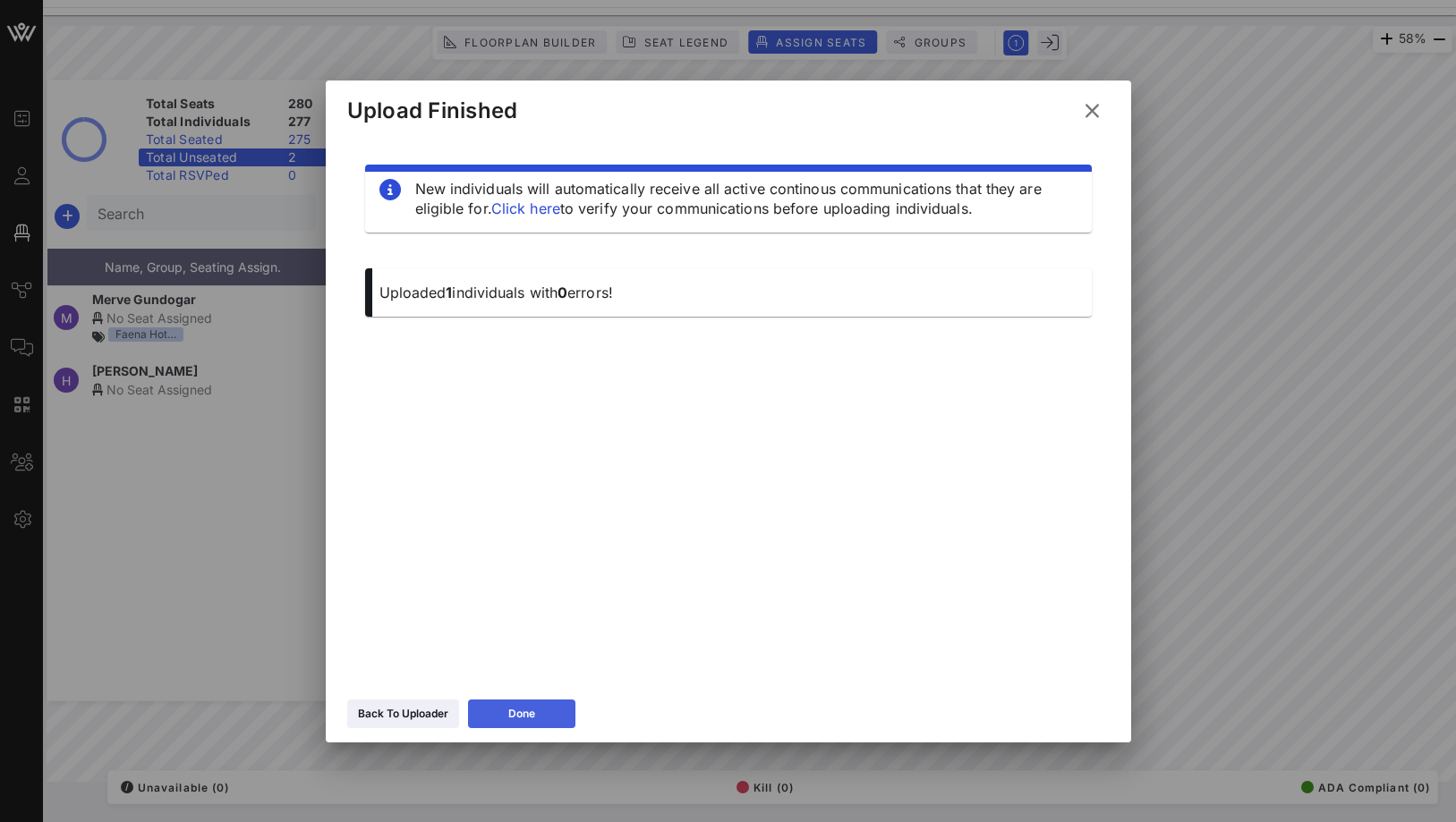
click at [522, 725] on button "Done" at bounding box center [521, 714] width 107 height 29
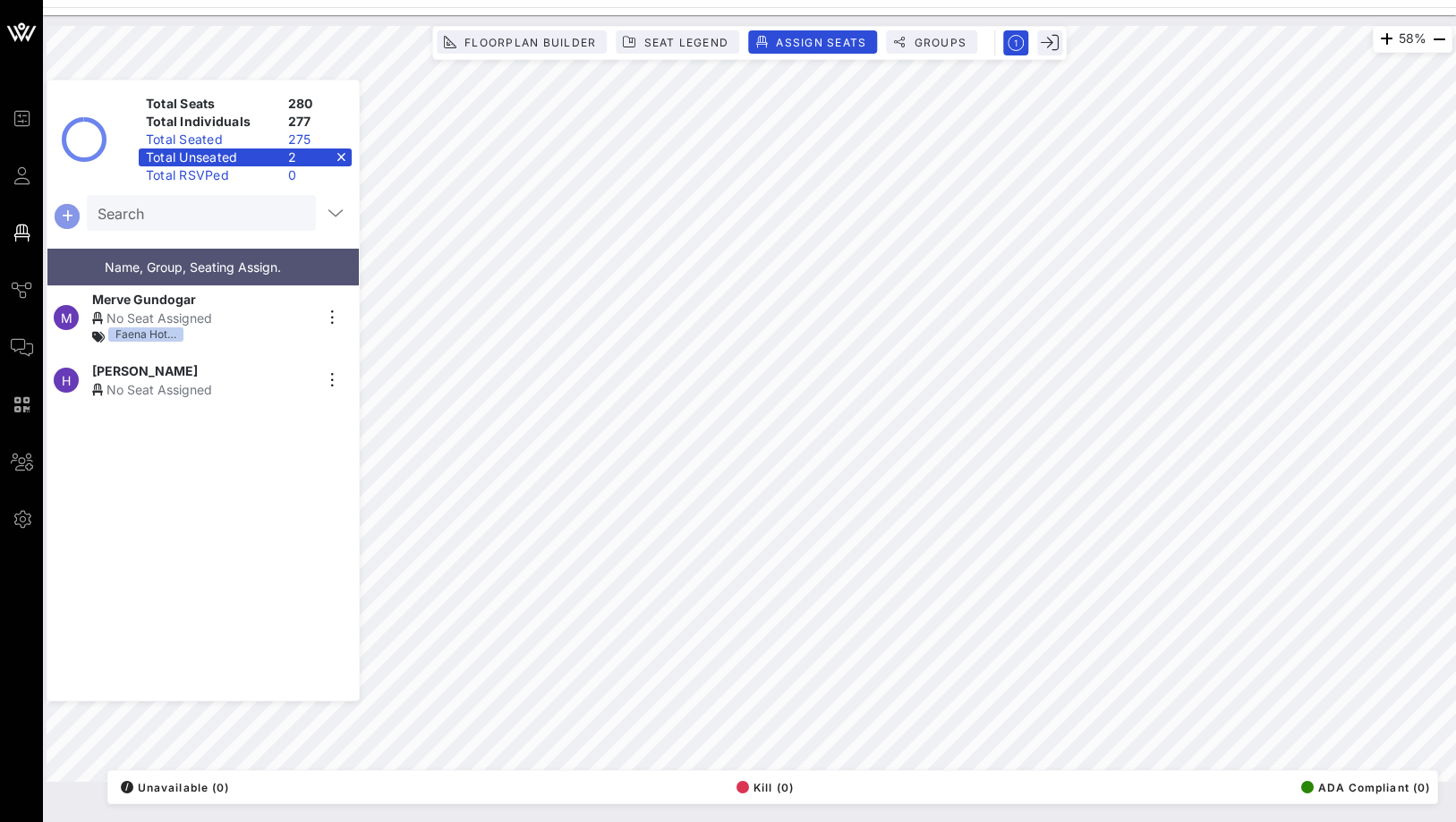
click at [70, 207] on icon "button" at bounding box center [66, 216] width 21 height 21
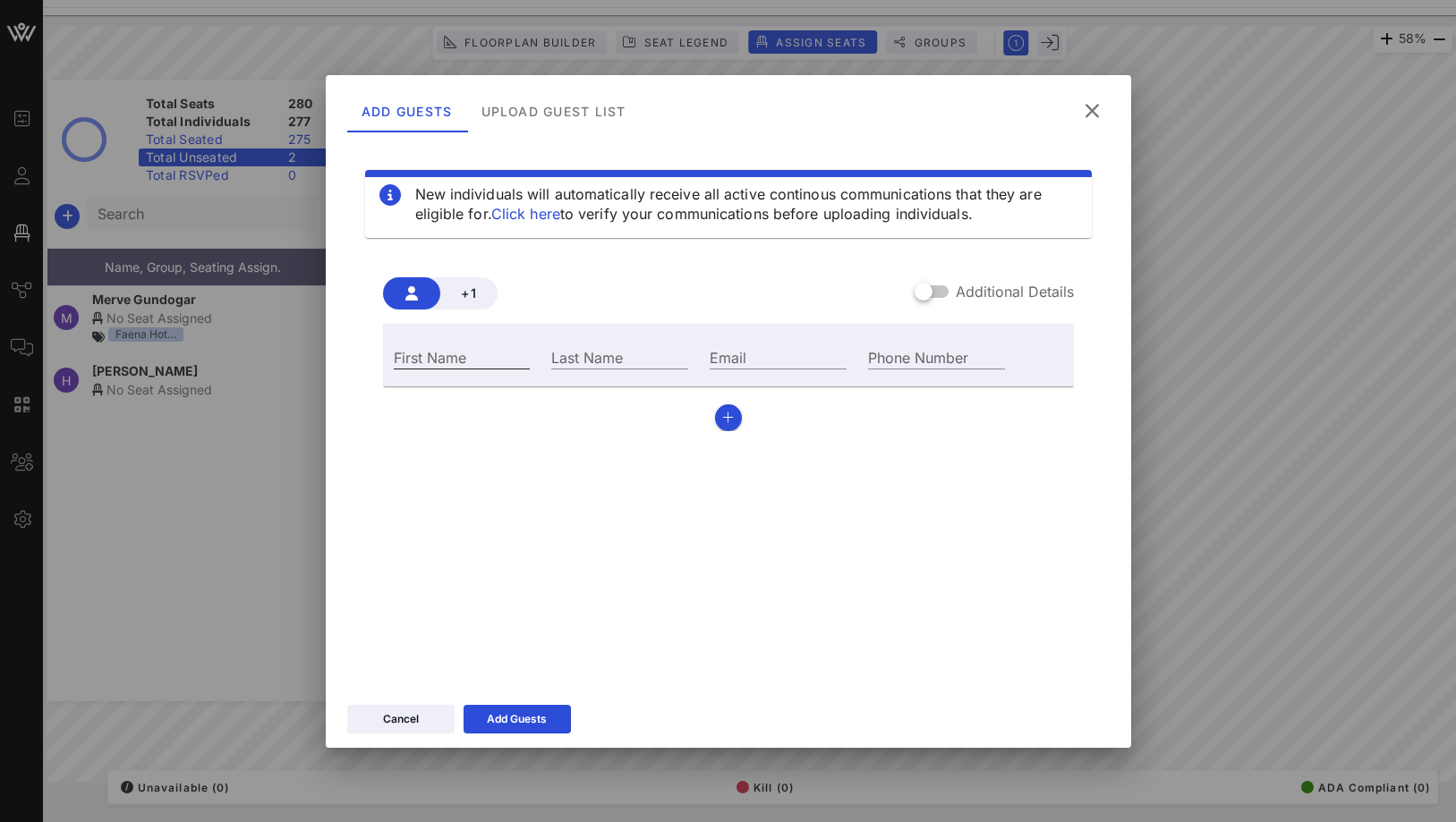
click at [447, 345] on div "First Name" at bounding box center [462, 356] width 137 height 23
paste input "Sissi del Rey"
drag, startPoint x: 476, startPoint y: 361, endPoint x: 430, endPoint y: 361, distance: 45.6
click at [430, 361] on input "Sissi del Rey" at bounding box center [462, 356] width 137 height 23
type input "Sissi"
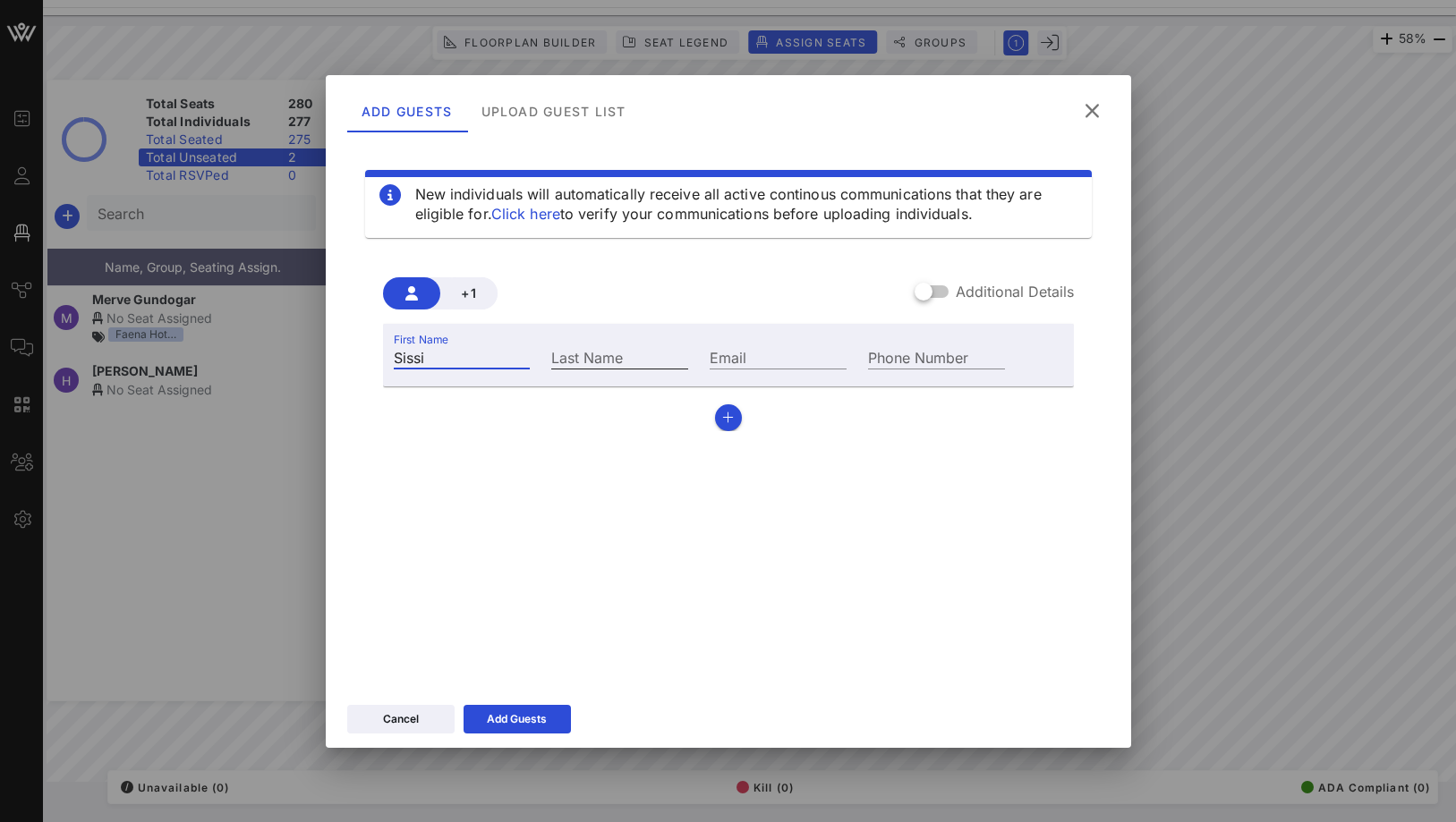
click at [595, 355] on div "Last Name" at bounding box center [619, 356] width 137 height 23
paste input "del Rey"
type input "del Rey"
click at [515, 714] on icon at bounding box center [517, 719] width 13 height 11
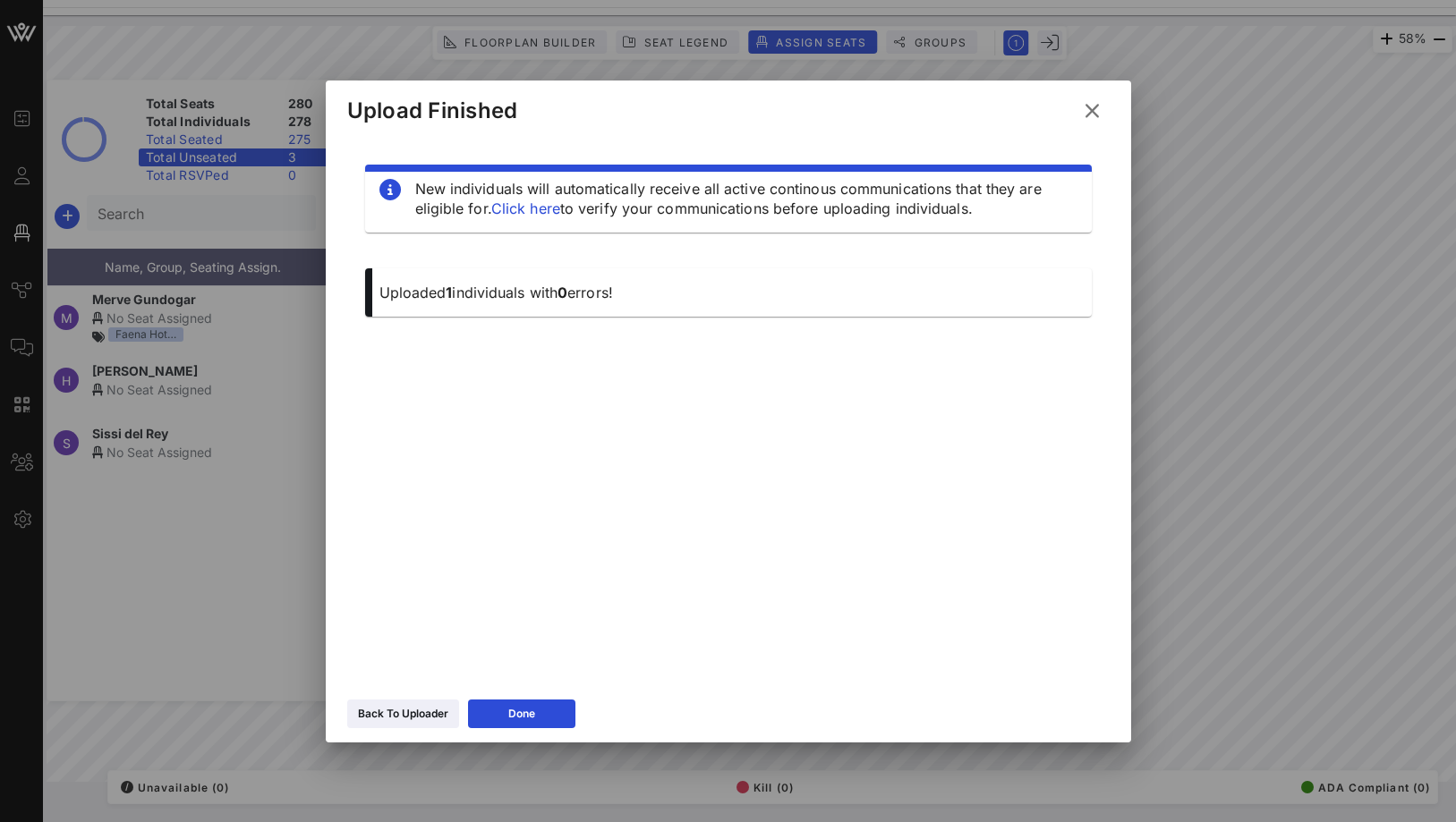
click at [274, 461] on div at bounding box center [728, 411] width 1456 height 822
click at [526, 717] on icon at bounding box center [521, 714] width 13 height 11
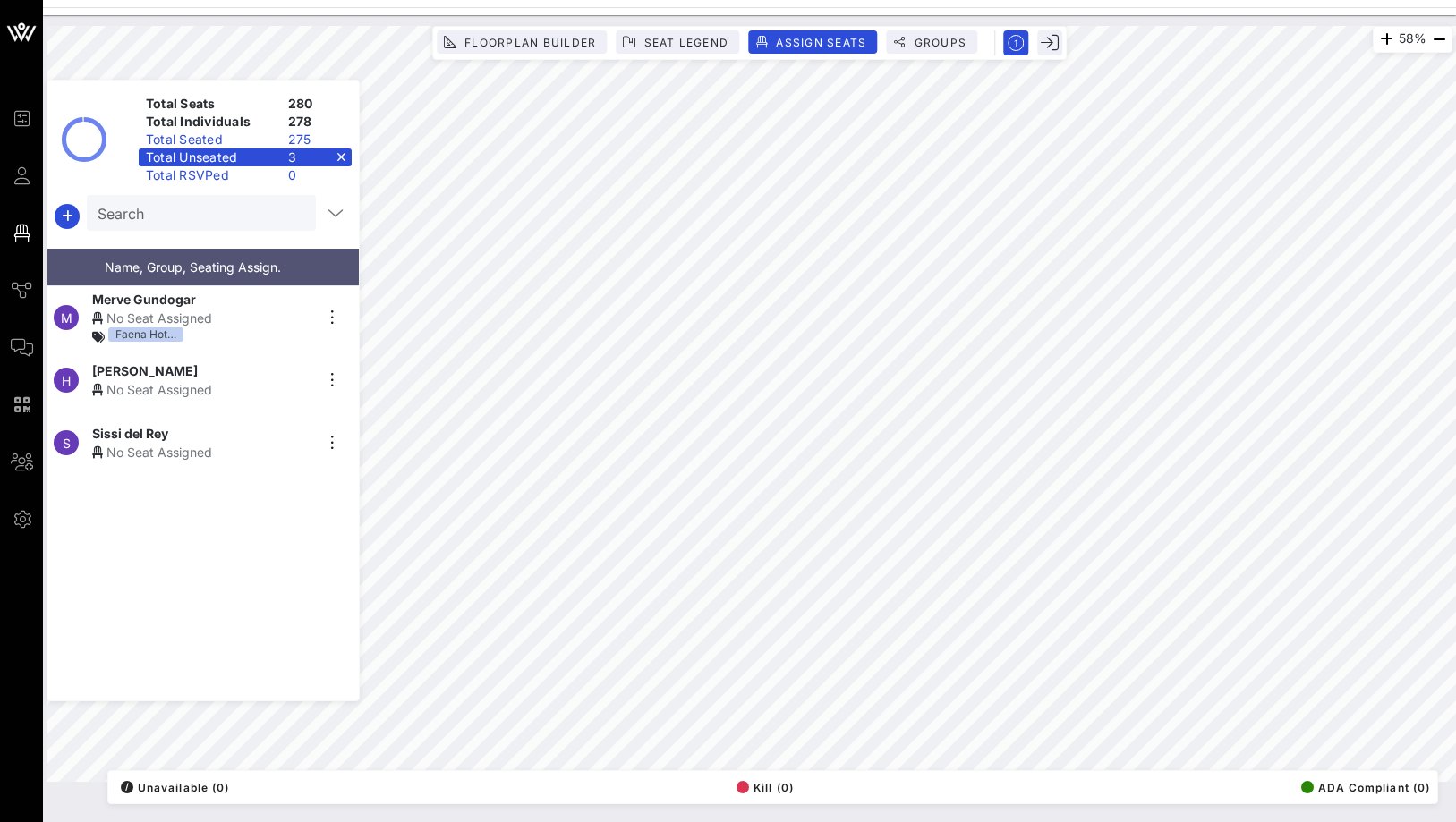
click at [116, 350] on div "H [PERSON_NAME] No Seat Assigned" at bounding box center [195, 380] width 297 height 63
click at [198, 361] on div "Sissi del Rey" at bounding box center [202, 370] width 220 height 19
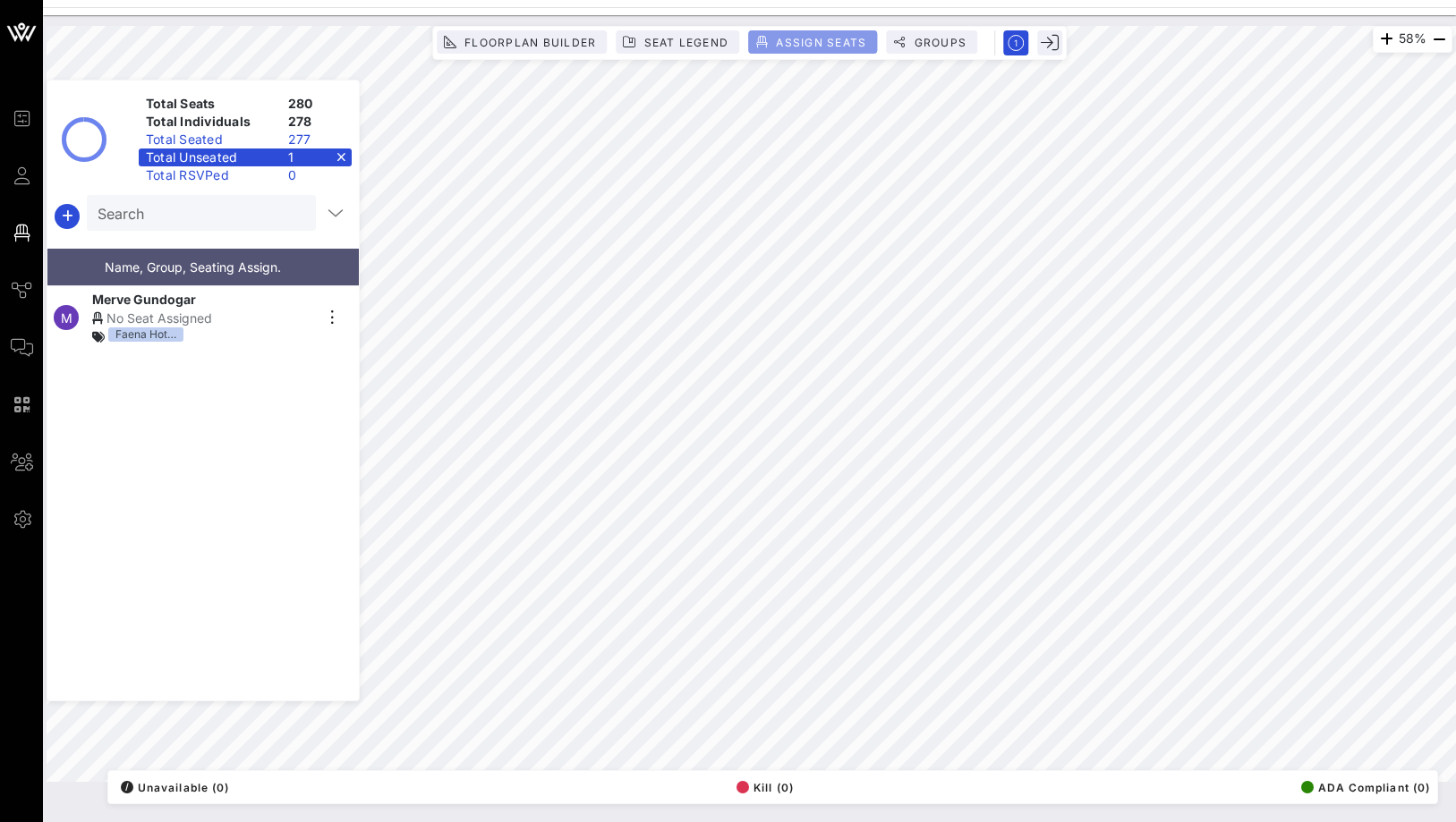
click at [800, 50] on button "Assign Seats" at bounding box center [812, 41] width 129 height 23
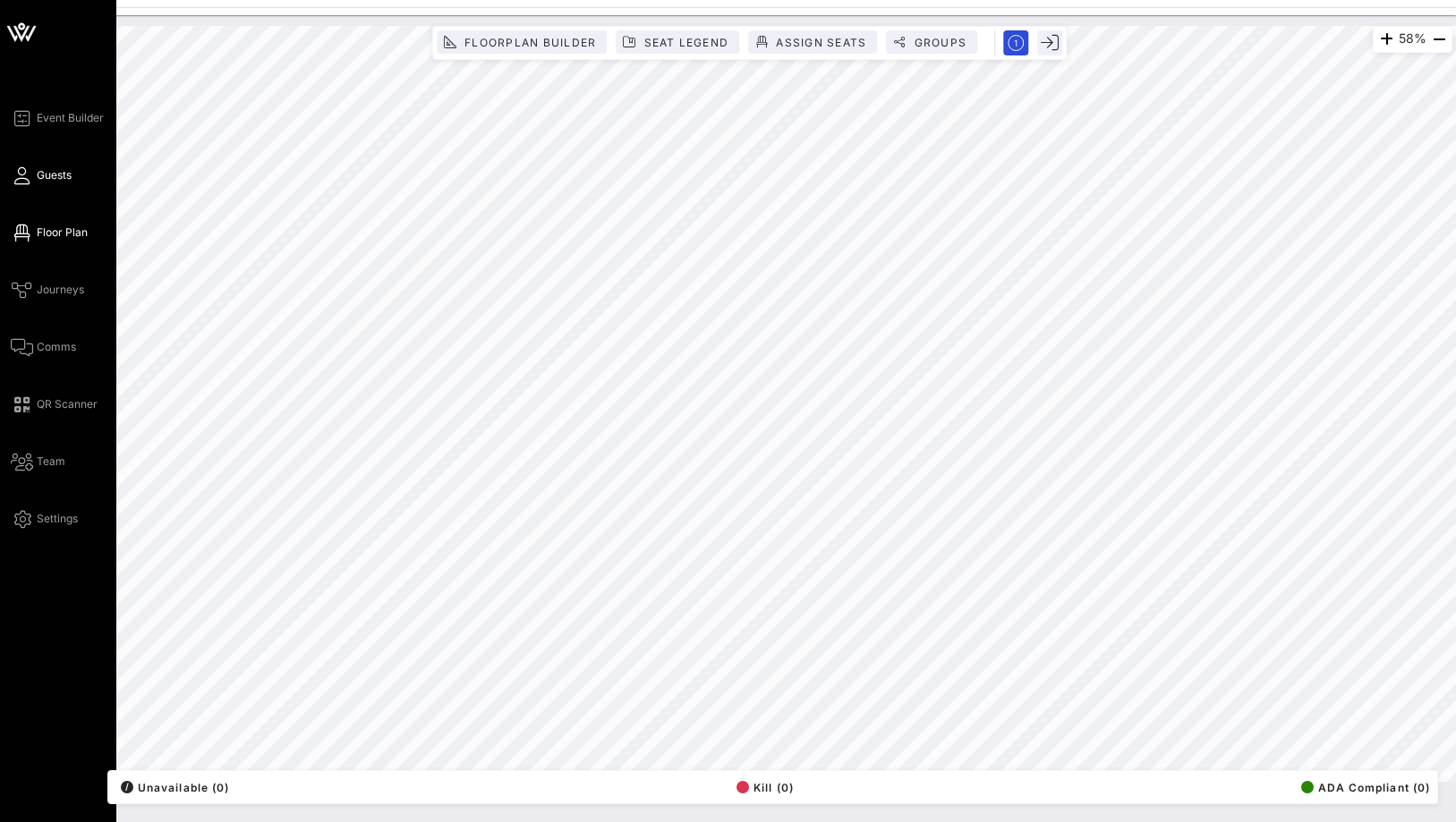
click at [43, 175] on span "Guests" at bounding box center [54, 175] width 35 height 16
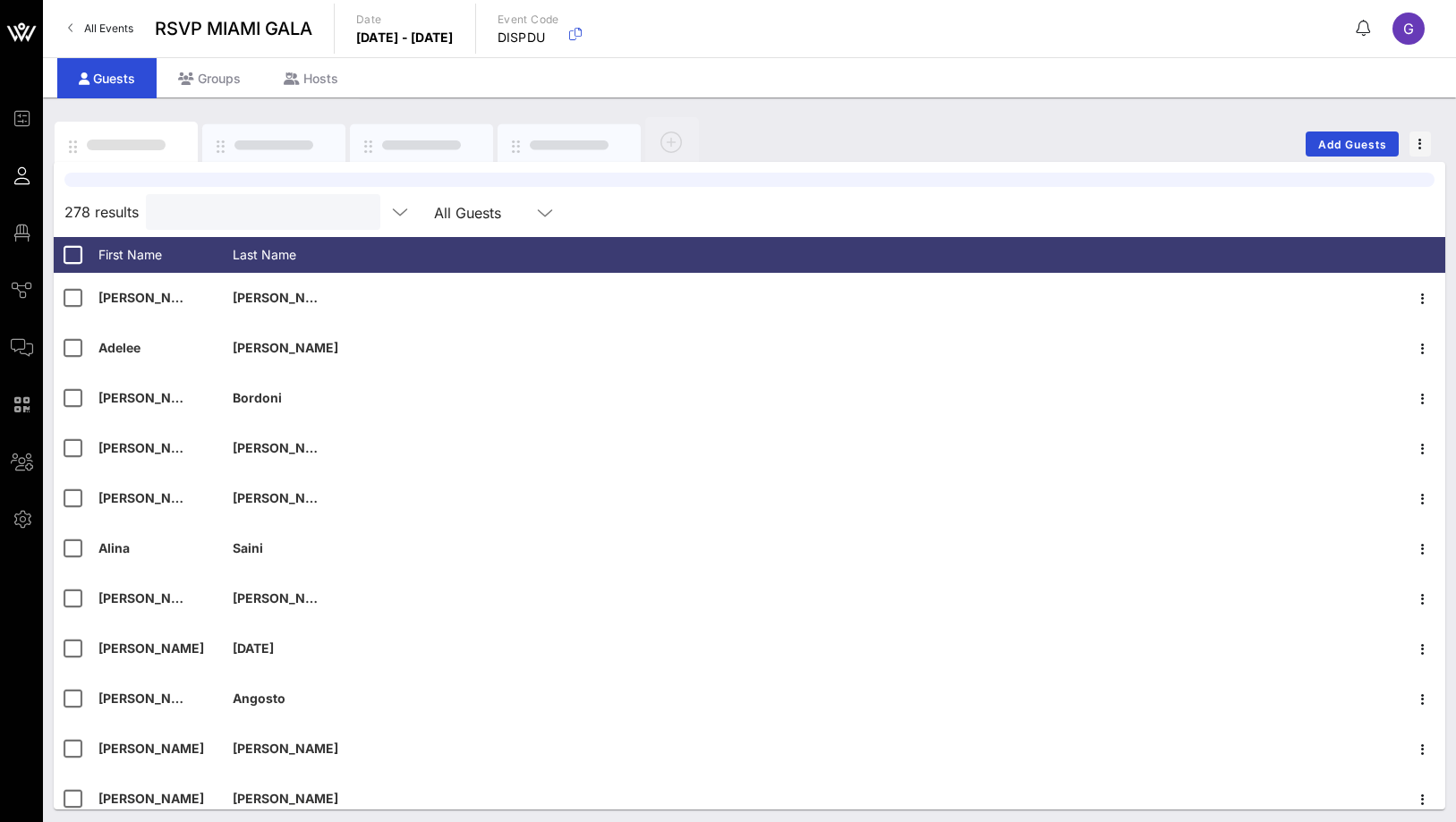
click at [178, 218] on input "text" at bounding box center [261, 211] width 209 height 23
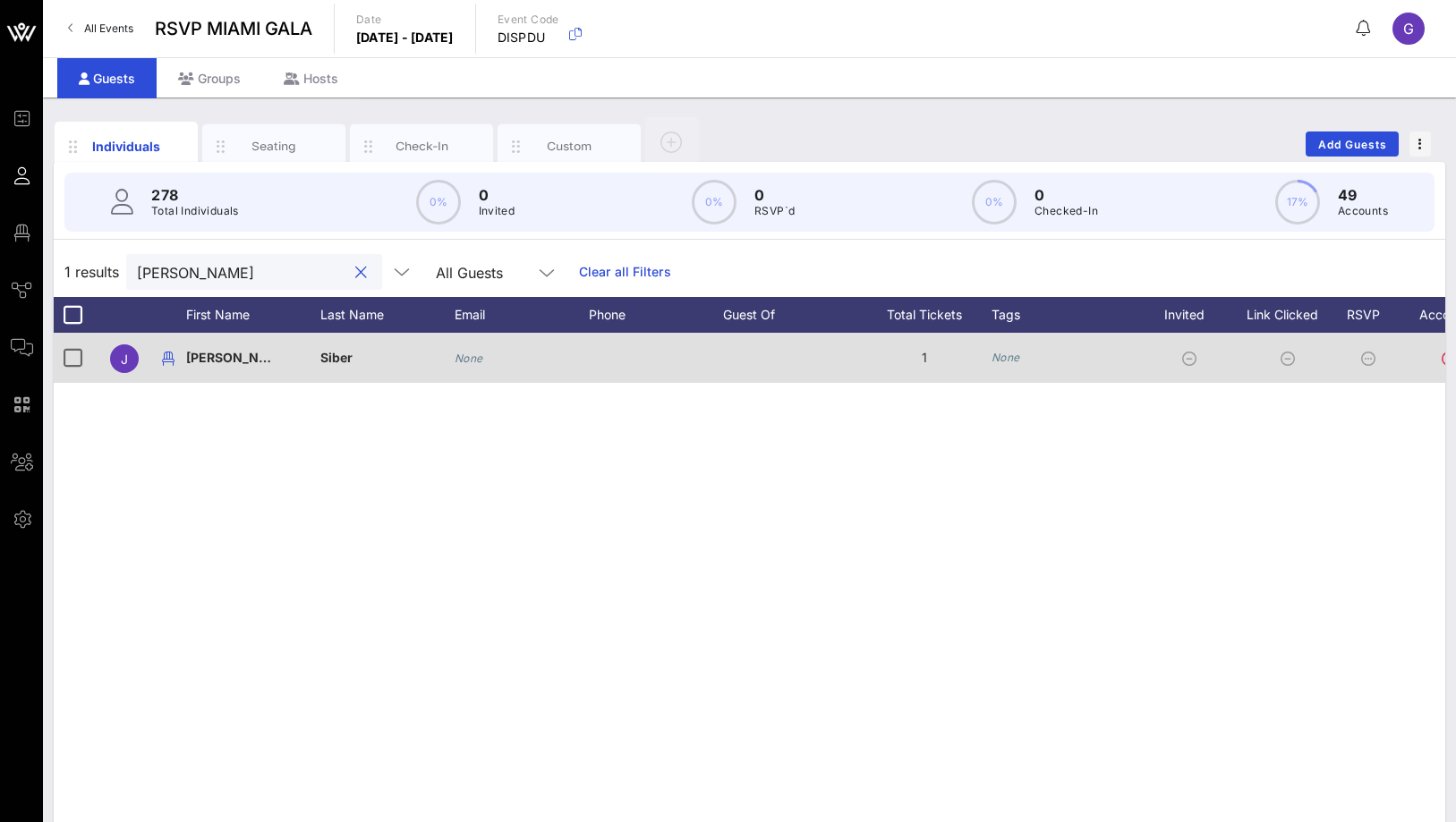
type input "[PERSON_NAME]"
click at [478, 368] on div "None" at bounding box center [469, 358] width 29 height 50
type input "None"
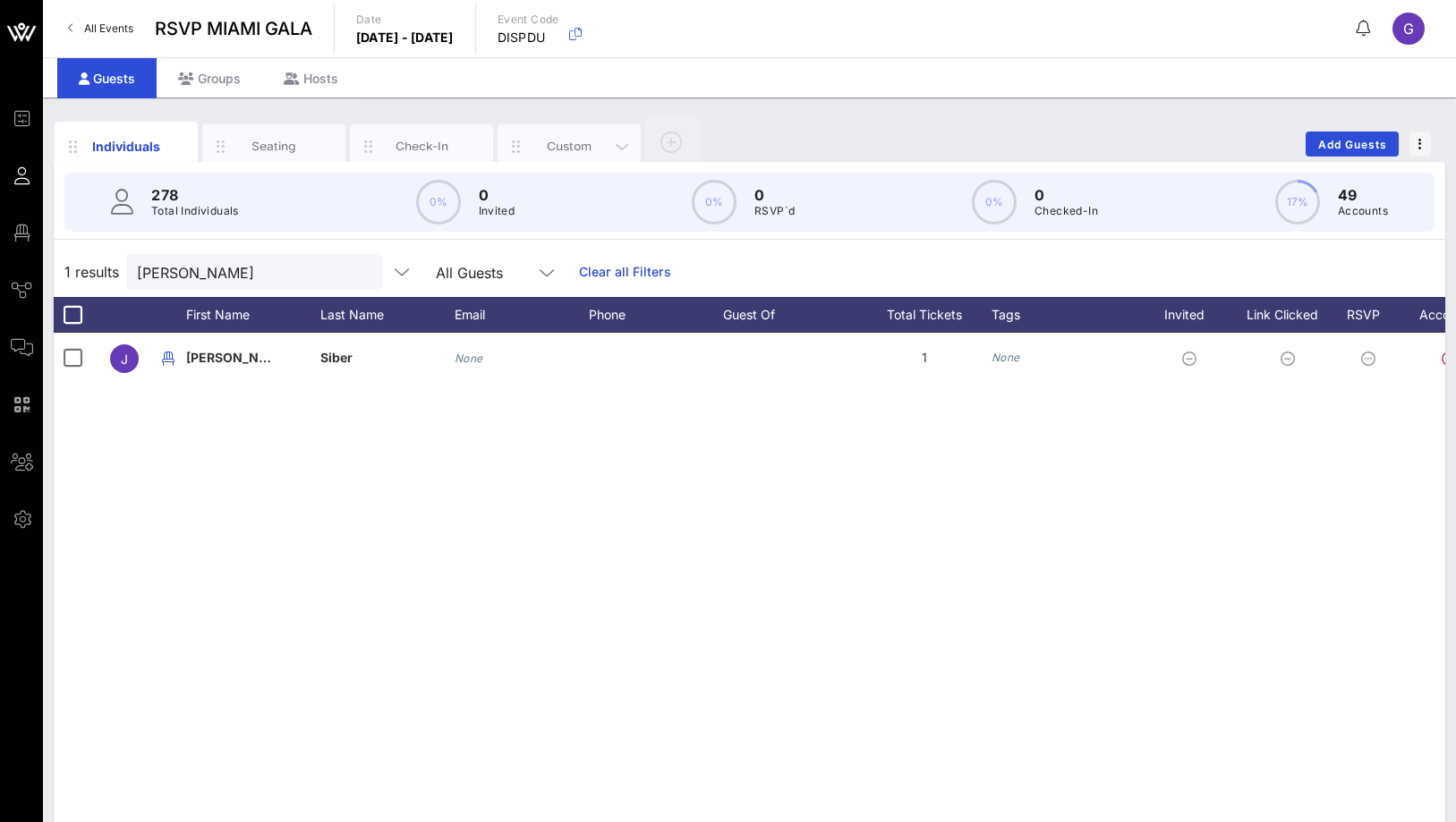
click at [568, 128] on div "Custom" at bounding box center [568, 146] width 143 height 45
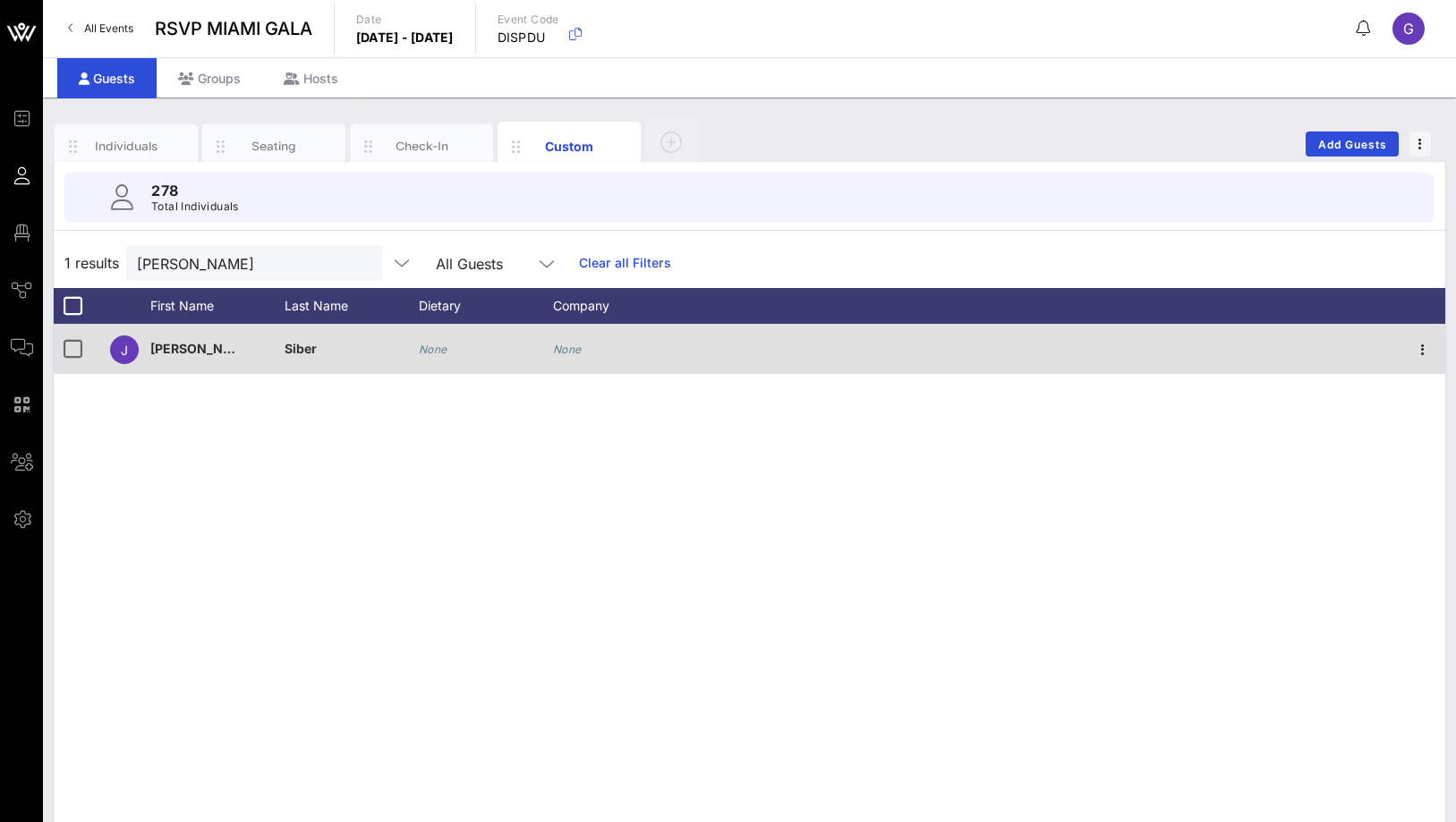
click at [429, 368] on div "None" at bounding box center [433, 349] width 29 height 50
type input "None"
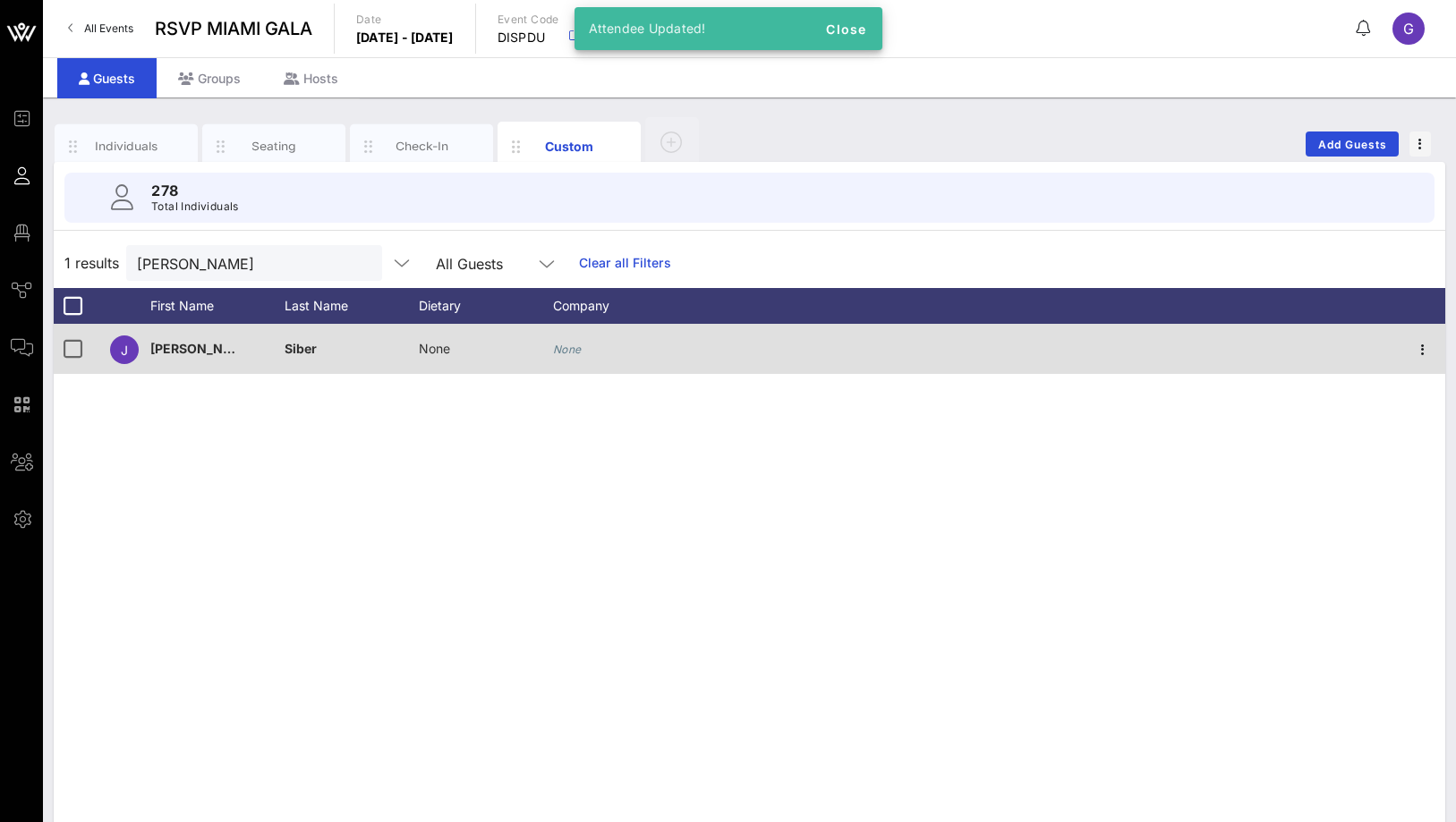
click at [557, 344] on icon "None" at bounding box center [567, 349] width 29 height 13
type input "To"
